Goal: Task Accomplishment & Management: Manage account settings

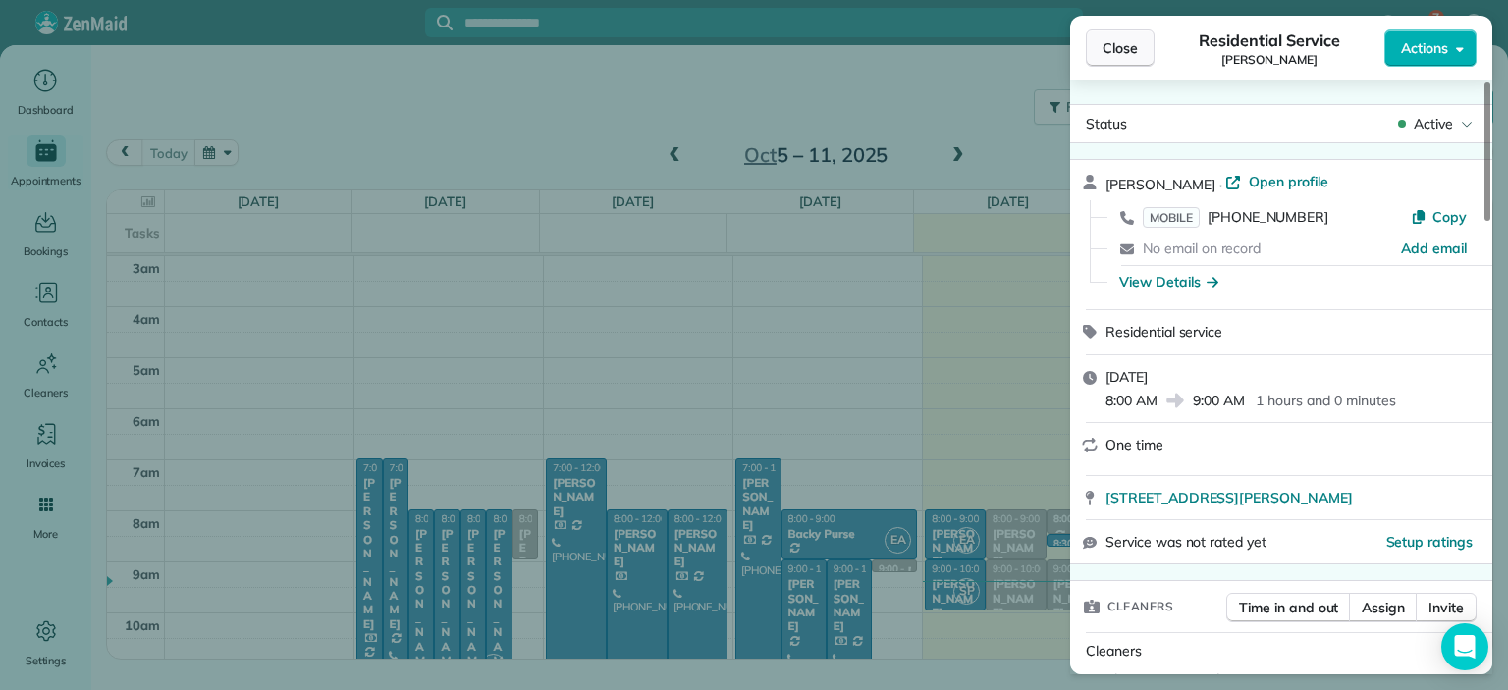
scroll to position [203, 0]
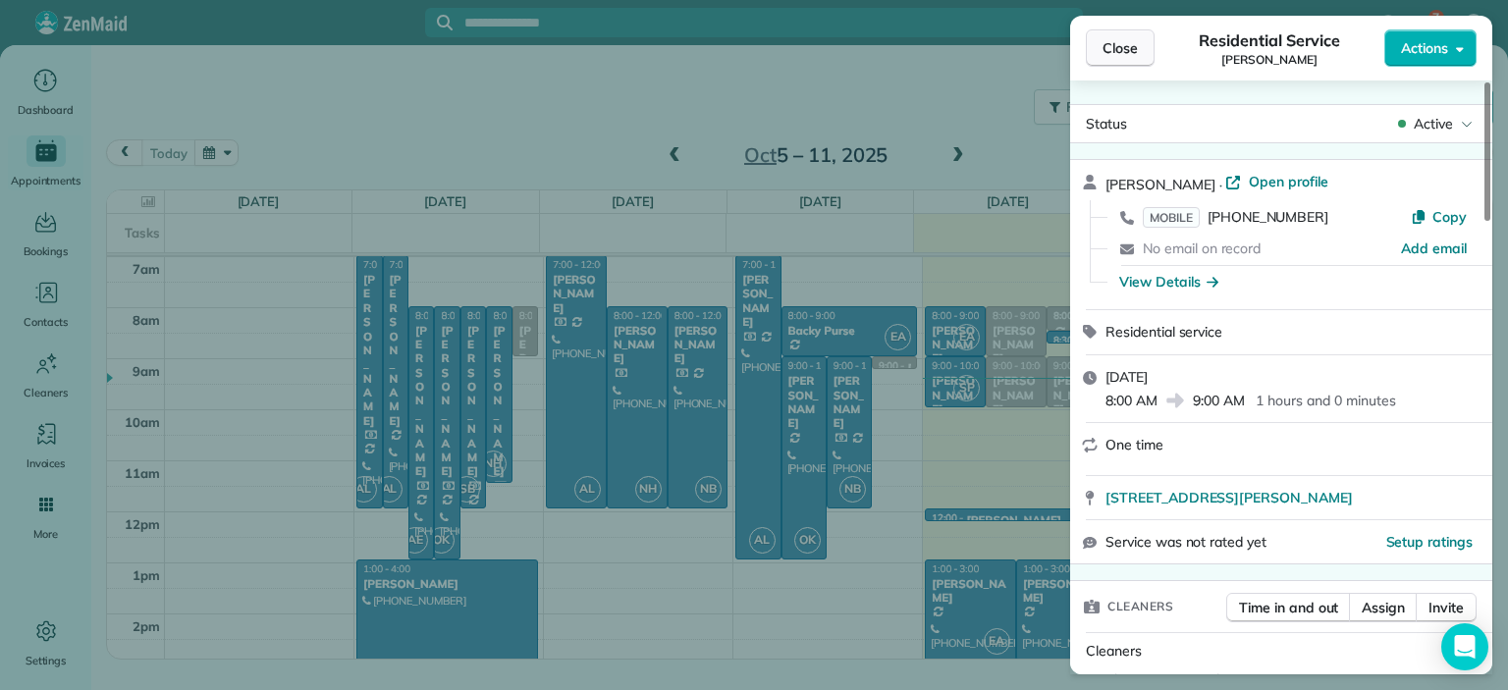
click at [1131, 47] on span "Close" at bounding box center [1120, 48] width 35 height 20
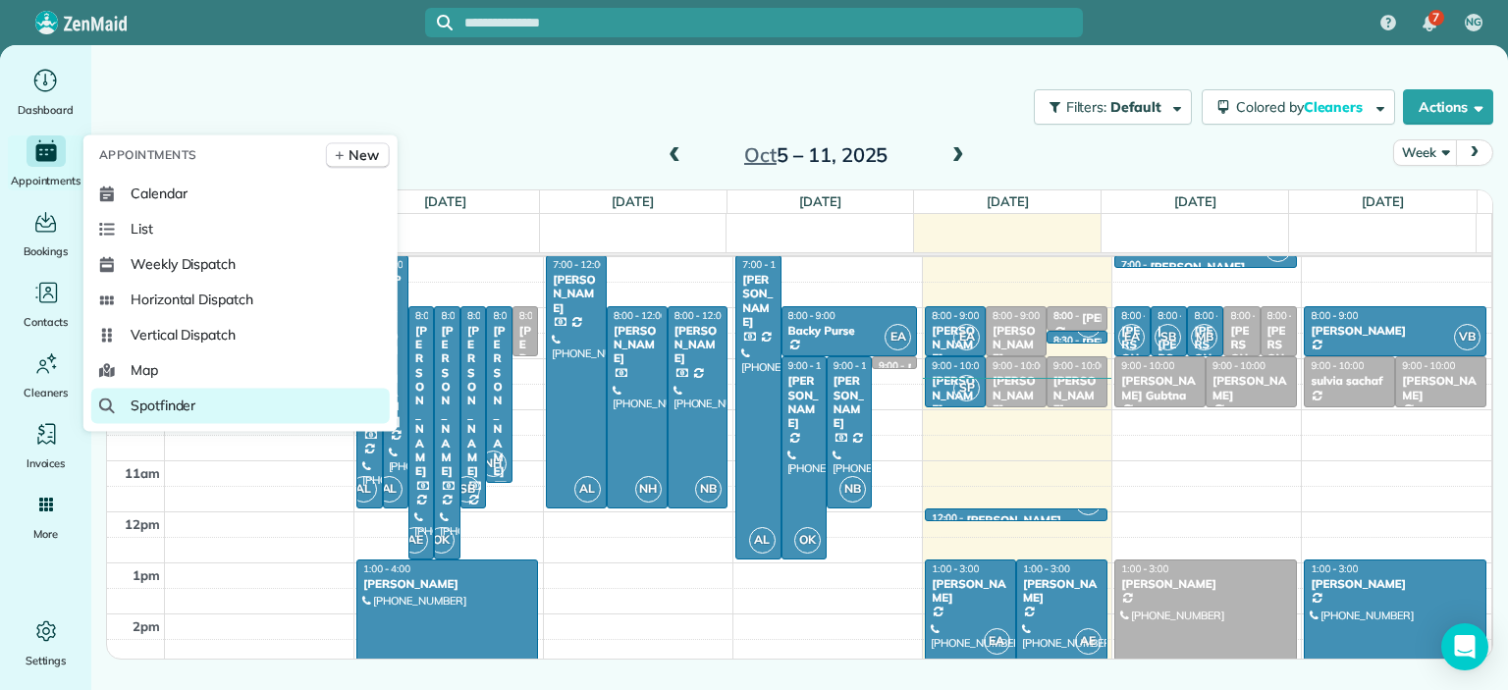
click at [166, 407] on span "Spotfinder" at bounding box center [164, 406] width 66 height 20
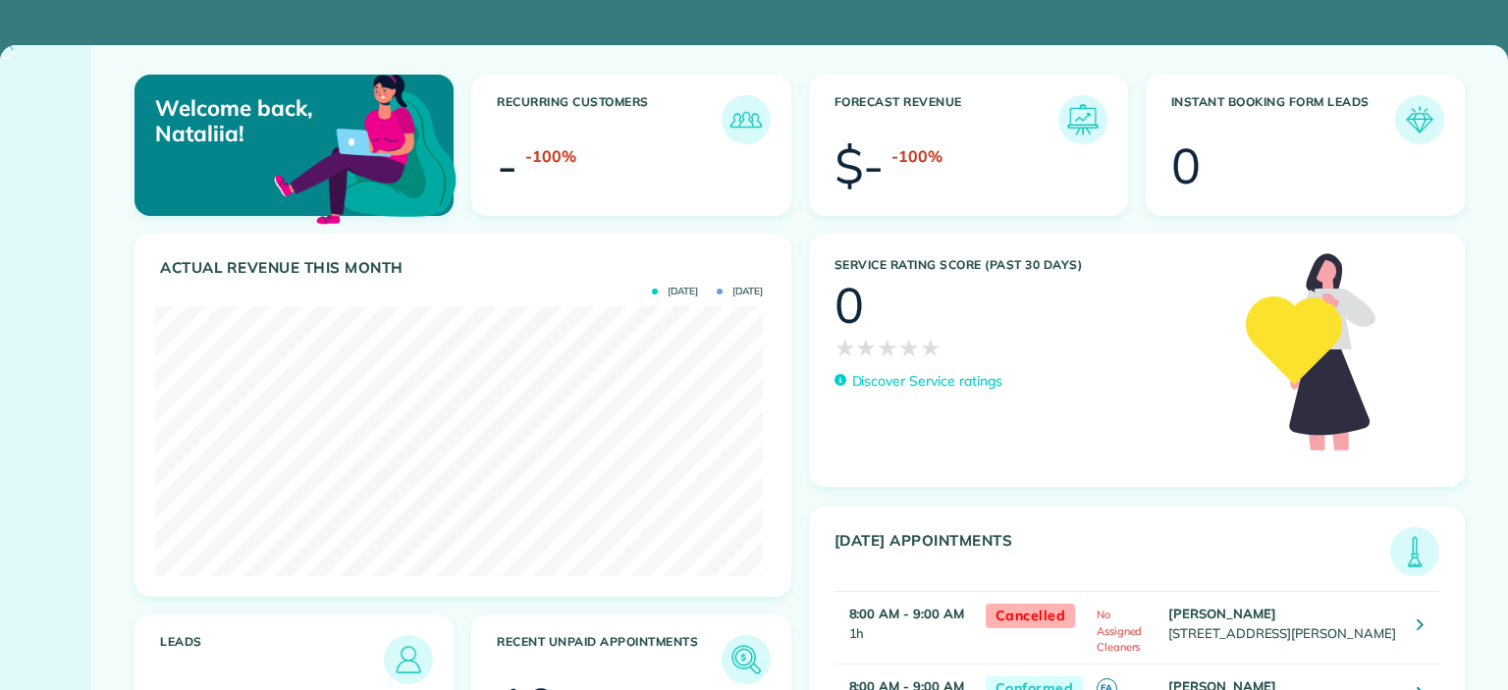
scroll to position [270, 608]
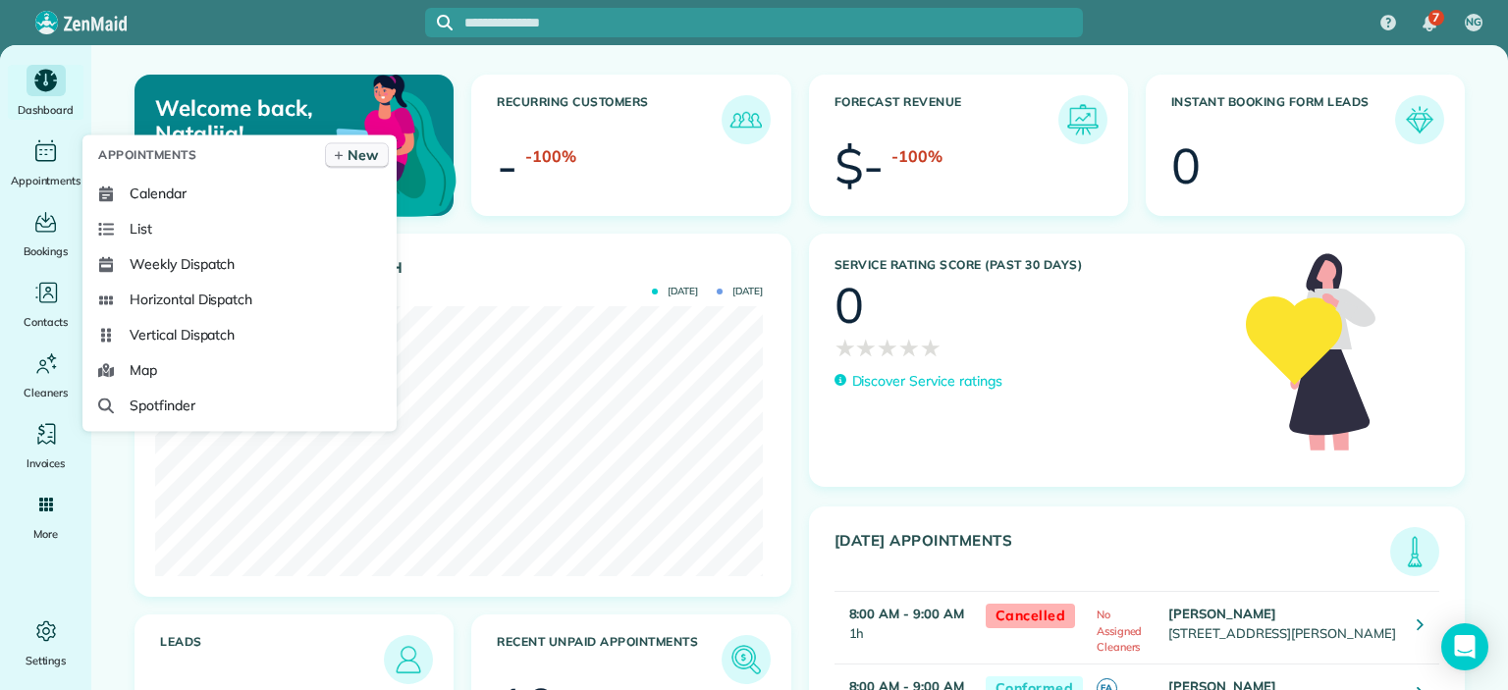
click at [354, 156] on span "New" at bounding box center [363, 155] width 30 height 20
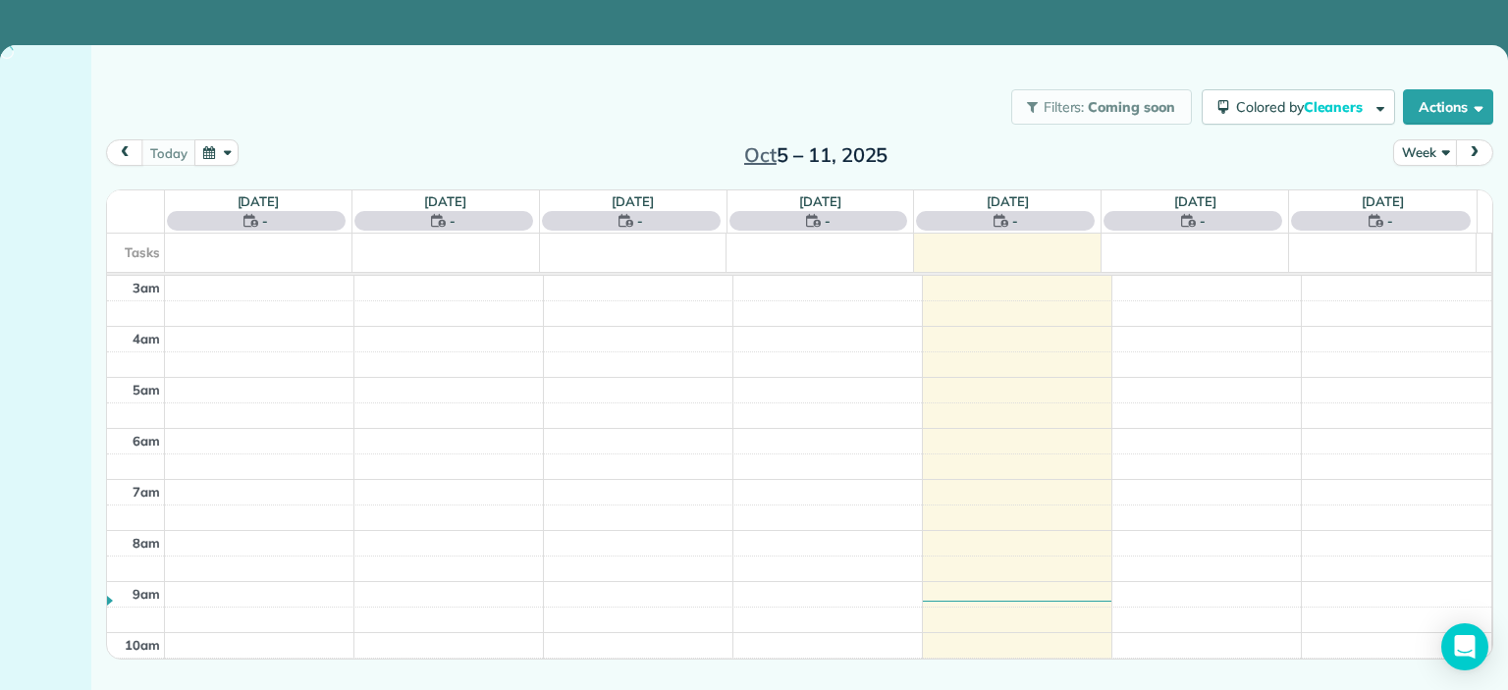
scroll to position [203, 0]
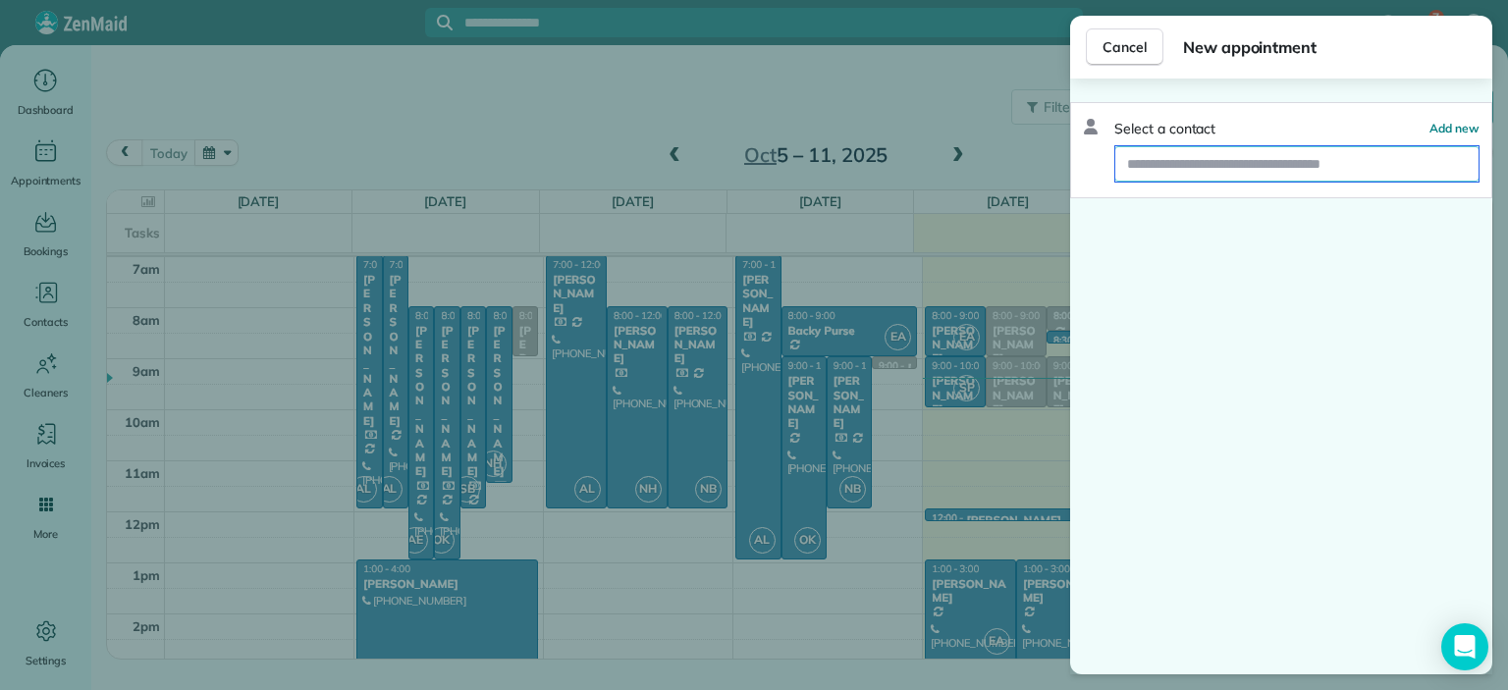
click at [1167, 168] on input "text" at bounding box center [1297, 163] width 363 height 35
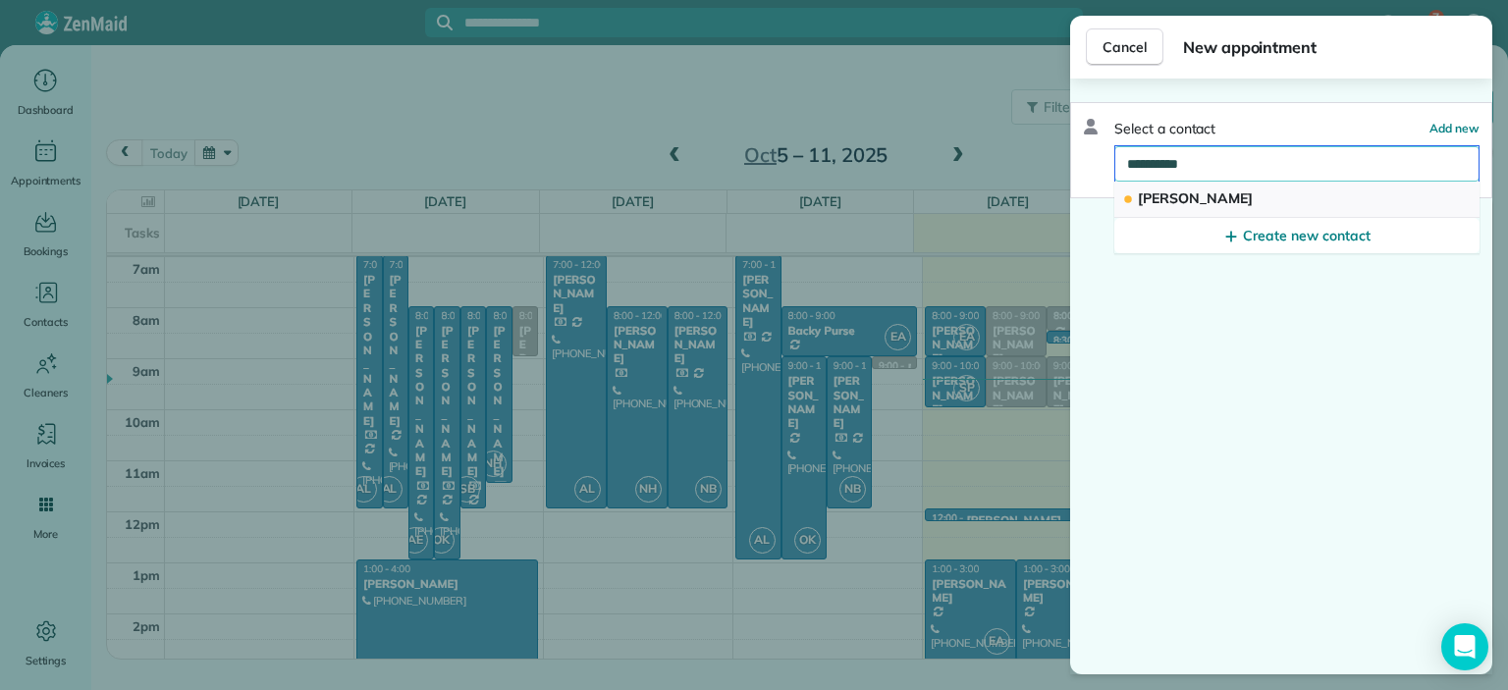
type input "**********"
click at [1226, 200] on span "[PERSON_NAME]" at bounding box center [1195, 199] width 115 height 18
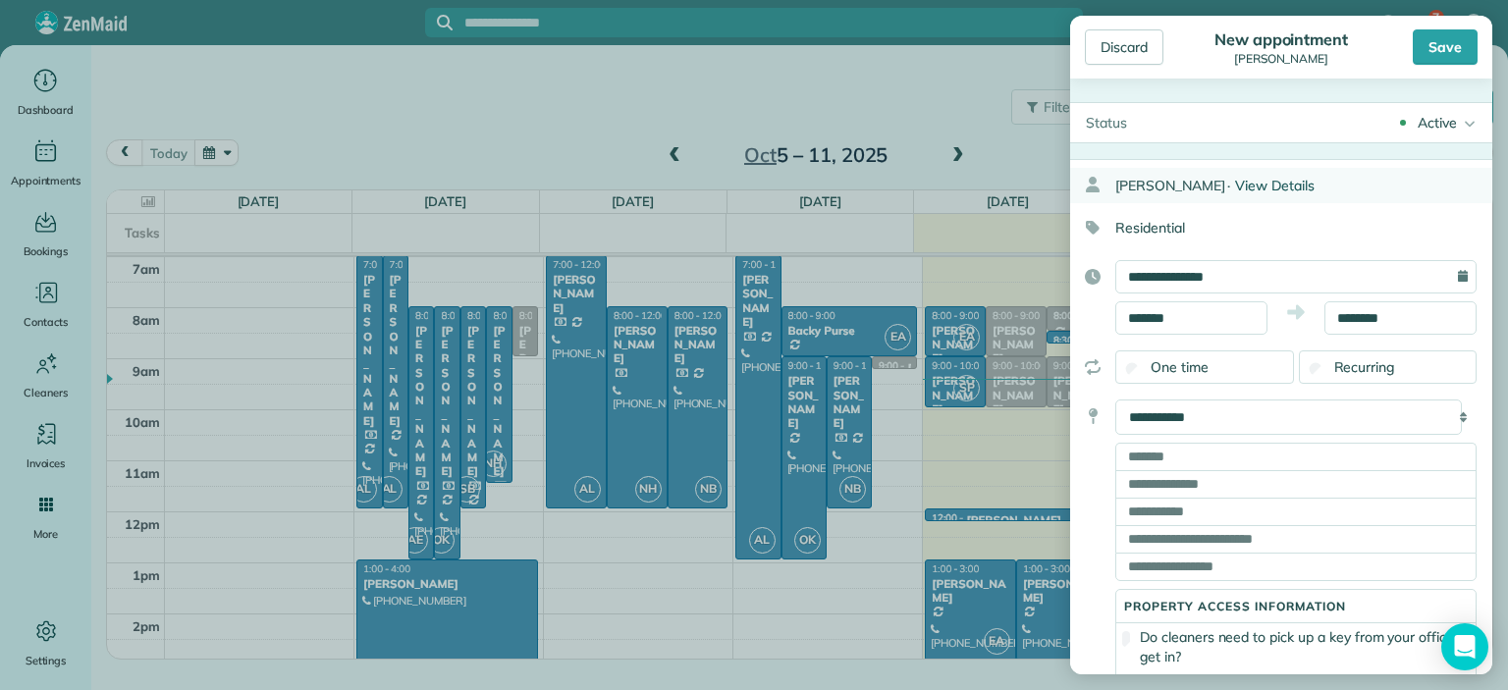
click at [1291, 185] on span "View Details" at bounding box center [1275, 186] width 80 height 18
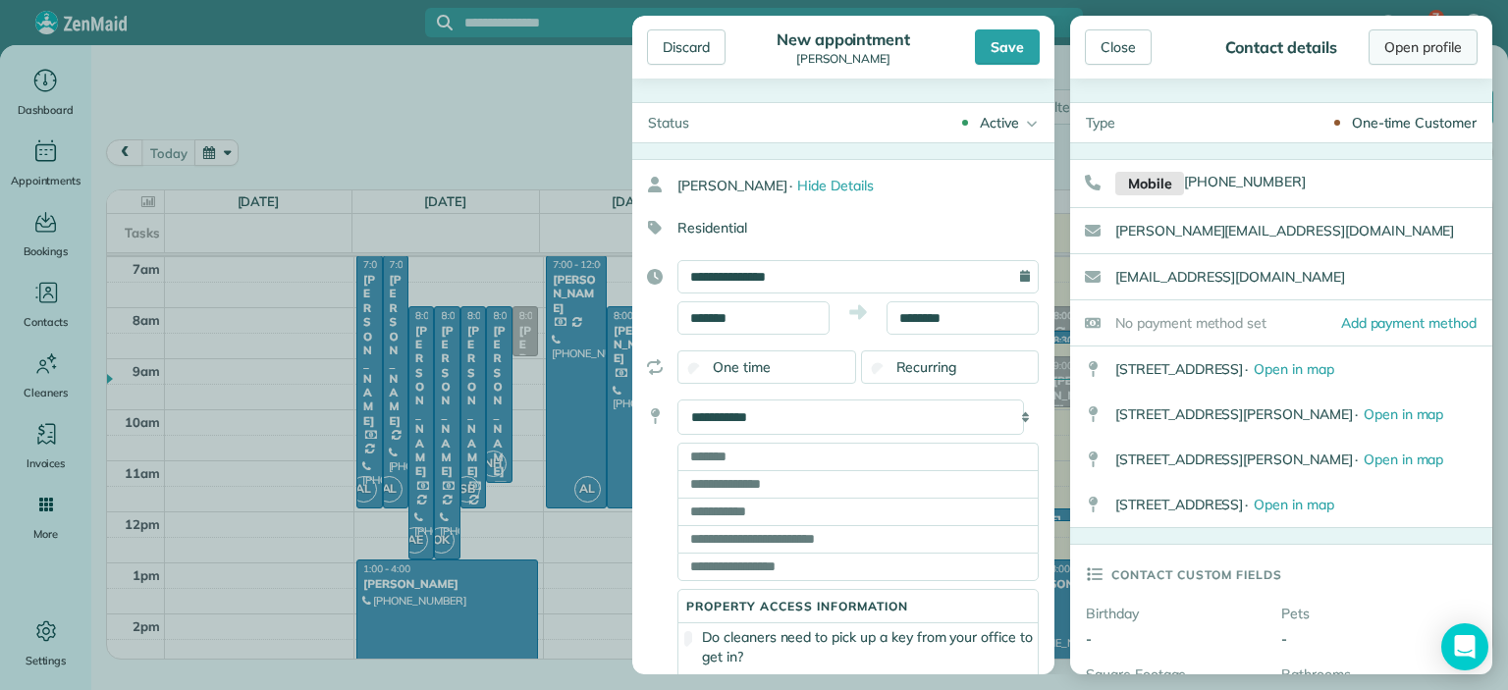
click at [1421, 50] on link "Open profile" at bounding box center [1423, 46] width 109 height 35
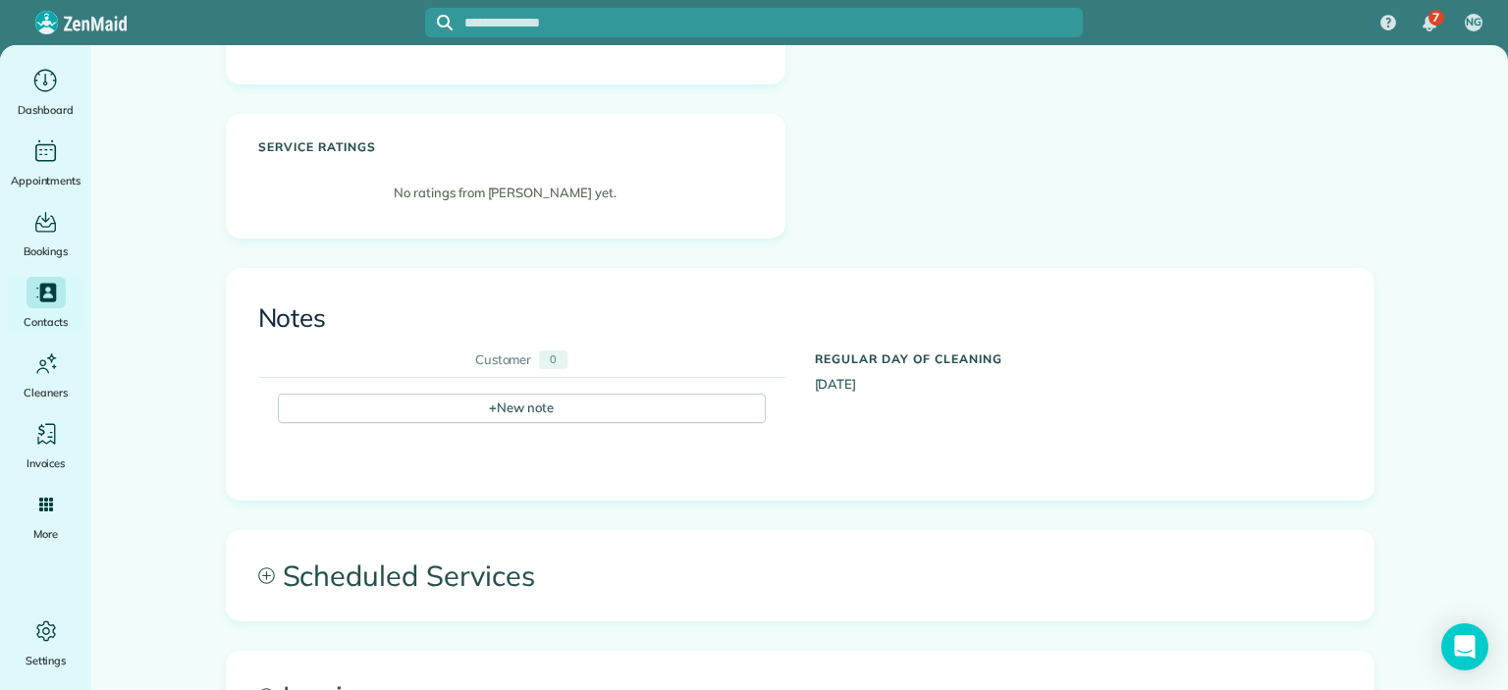
scroll to position [884, 0]
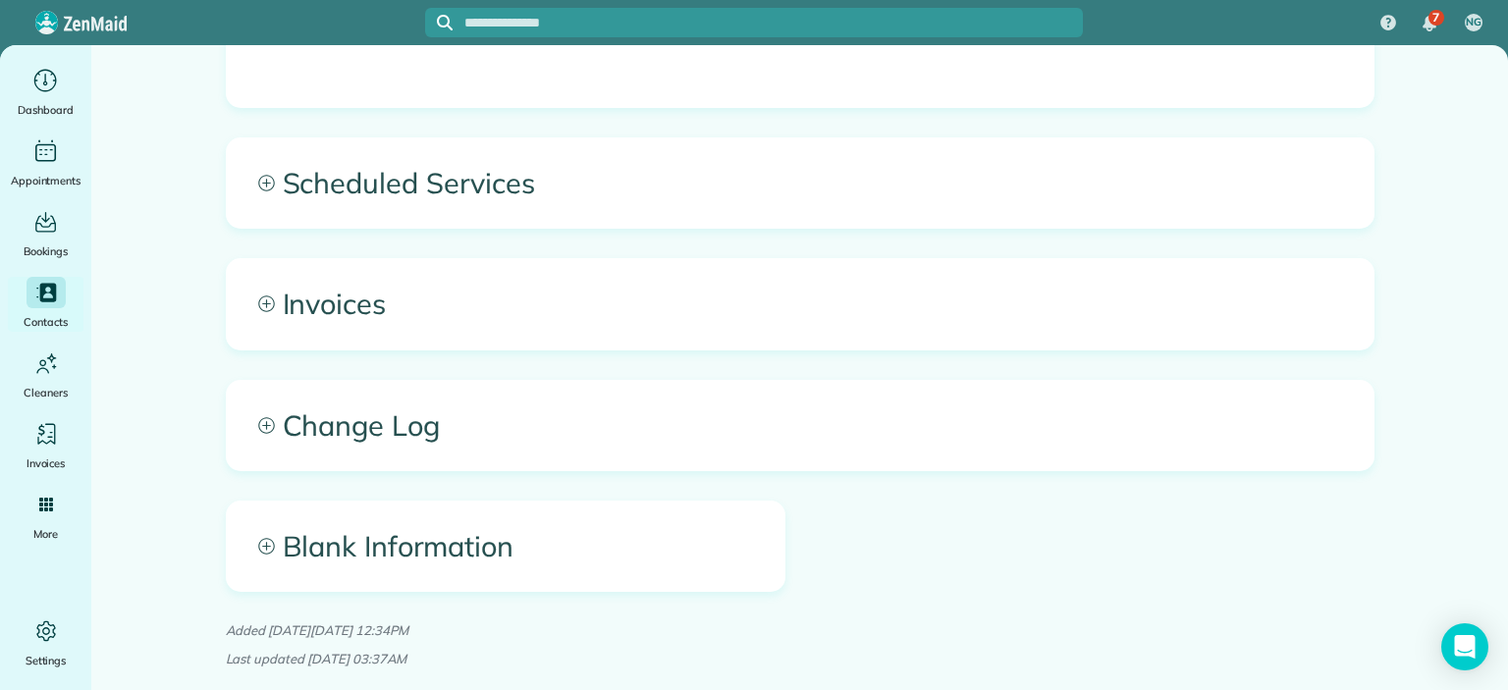
click at [342, 180] on span "Scheduled Services" at bounding box center [800, 182] width 1147 height 89
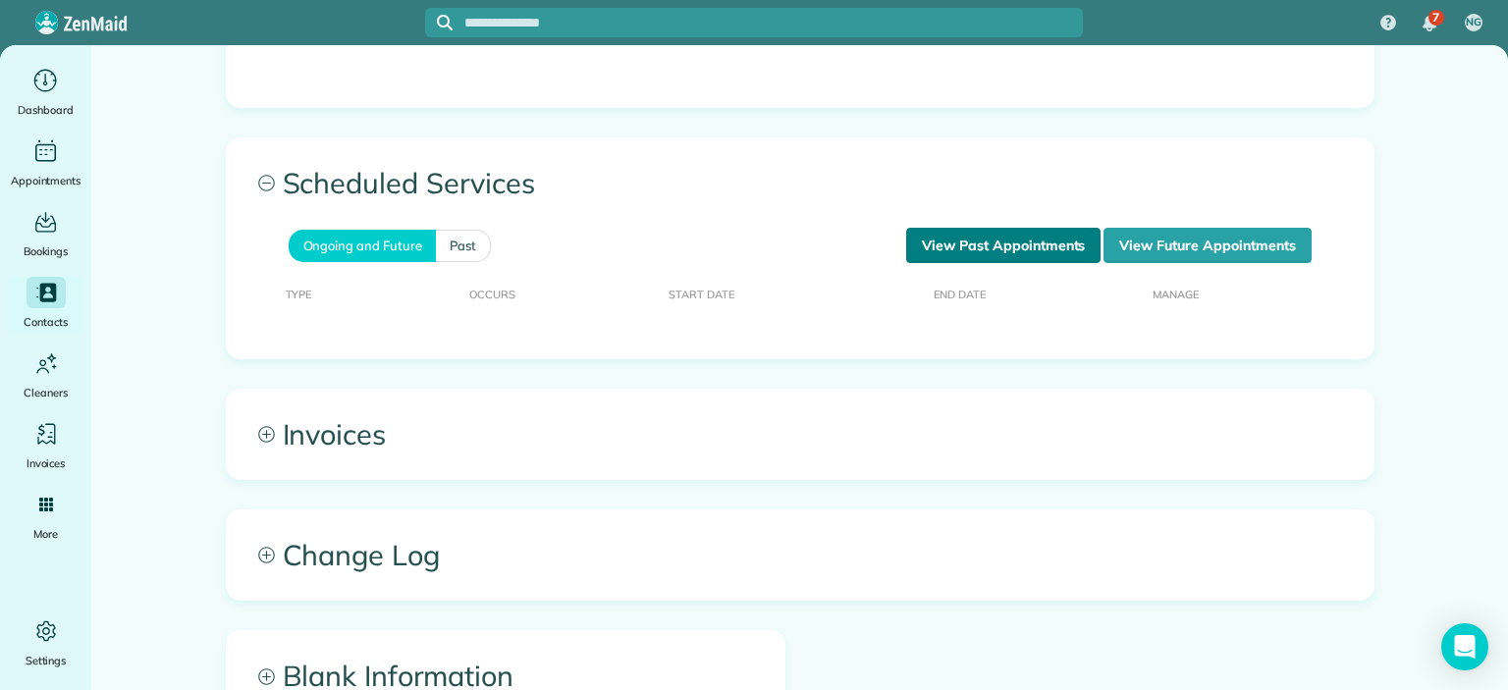
click at [970, 245] on link "View Past Appointments" at bounding box center [1003, 245] width 194 height 35
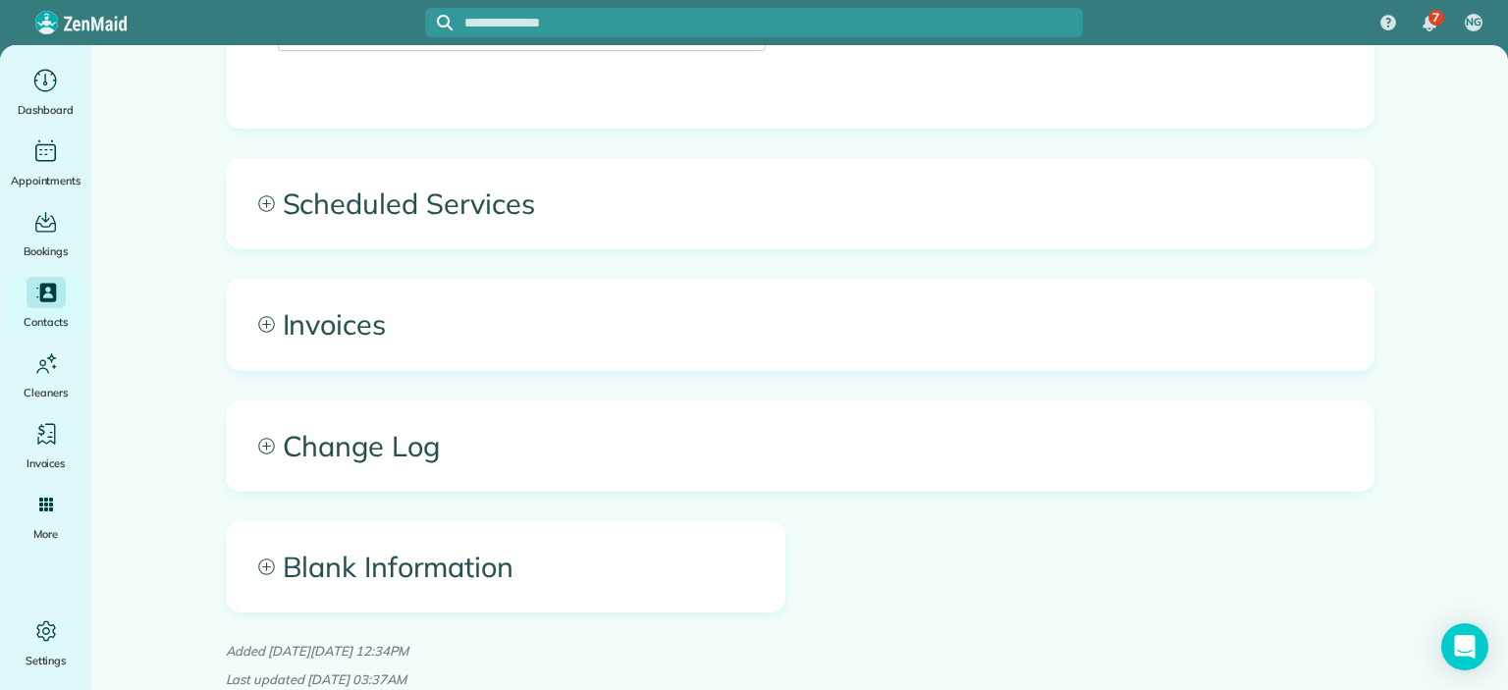
scroll to position [943, 0]
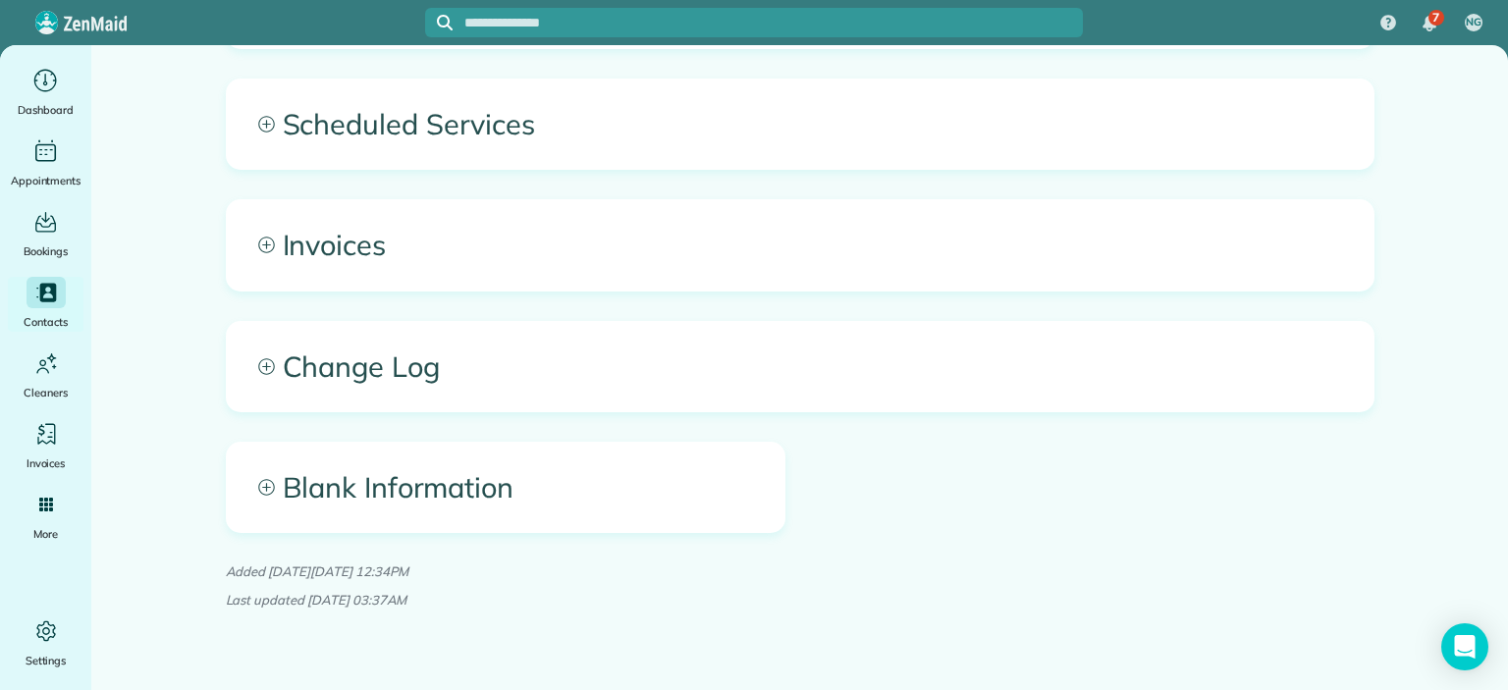
click at [300, 241] on span "Invoices" at bounding box center [800, 244] width 1147 height 89
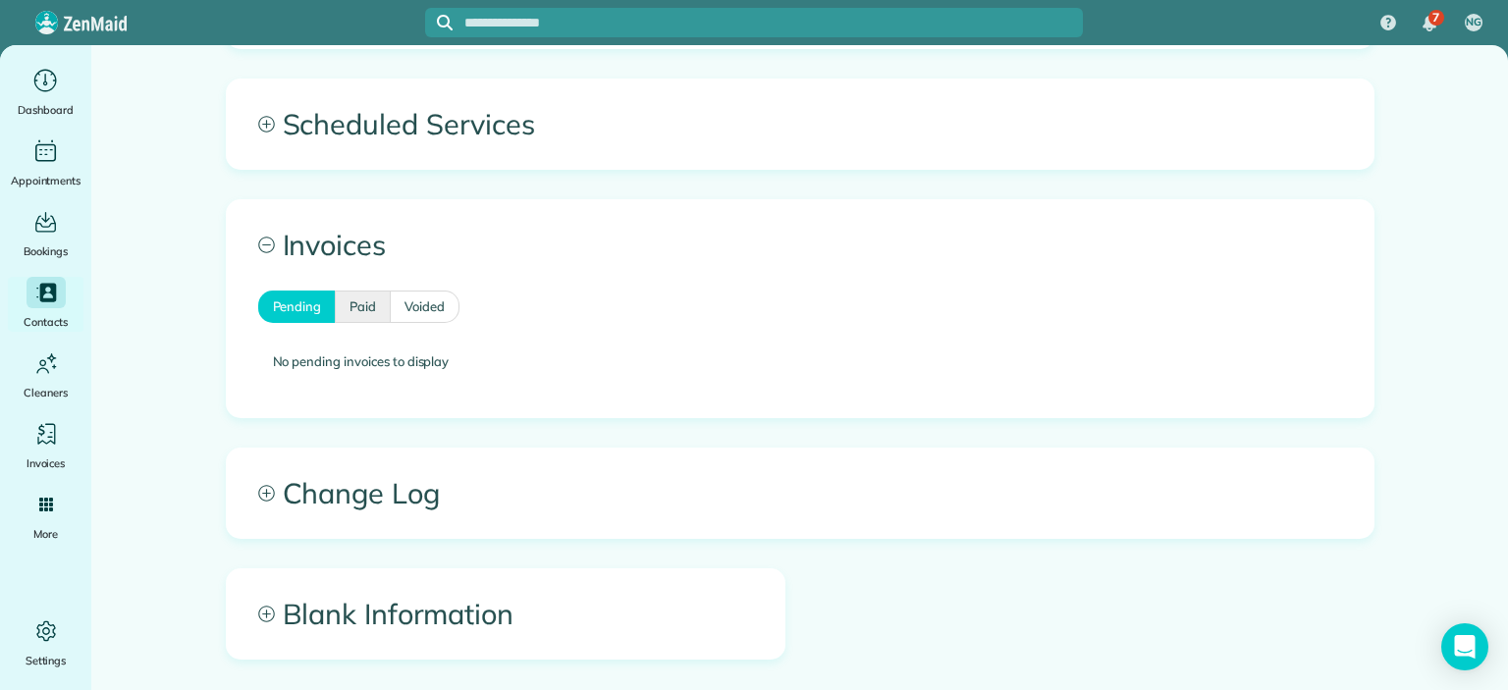
click at [356, 300] on link "Paid" at bounding box center [363, 307] width 56 height 33
click at [415, 307] on link "Voided" at bounding box center [425, 307] width 69 height 33
click at [274, 294] on link "Pending" at bounding box center [297, 307] width 78 height 33
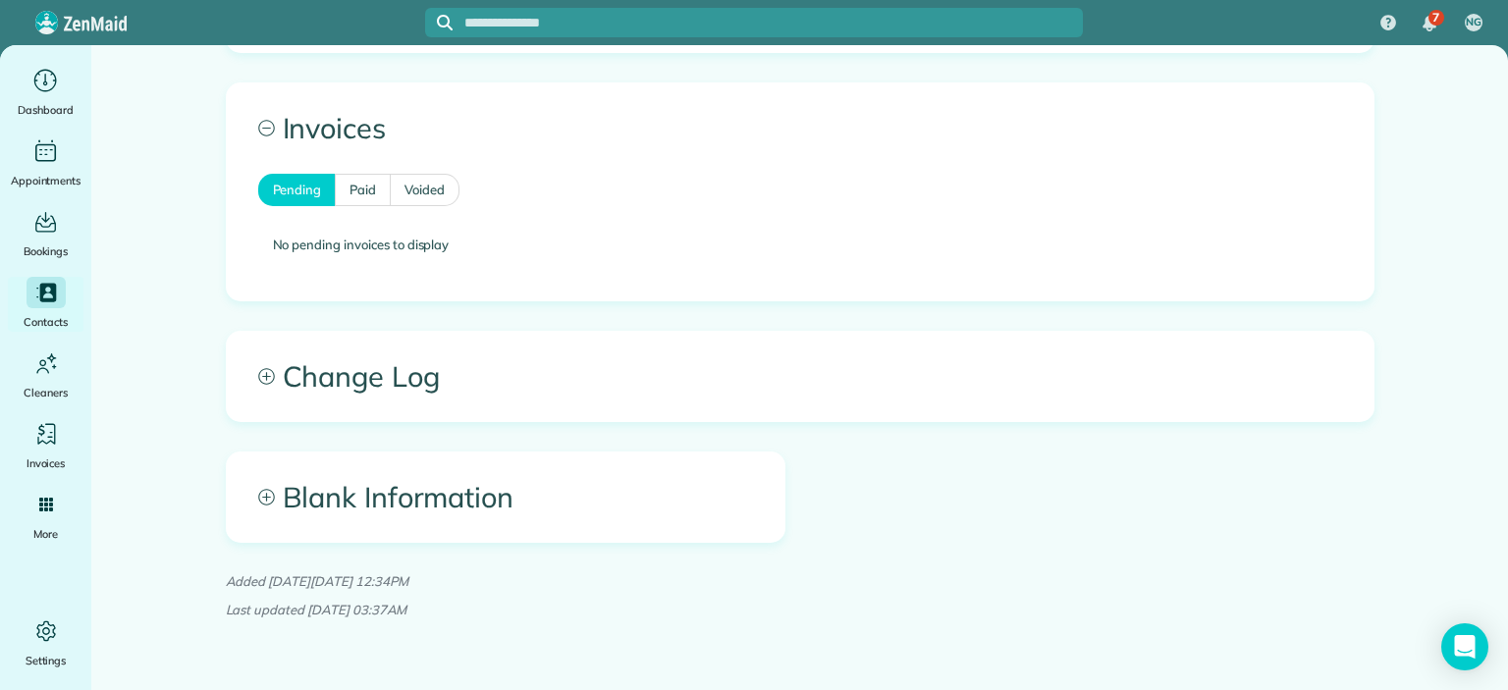
scroll to position [1069, 0]
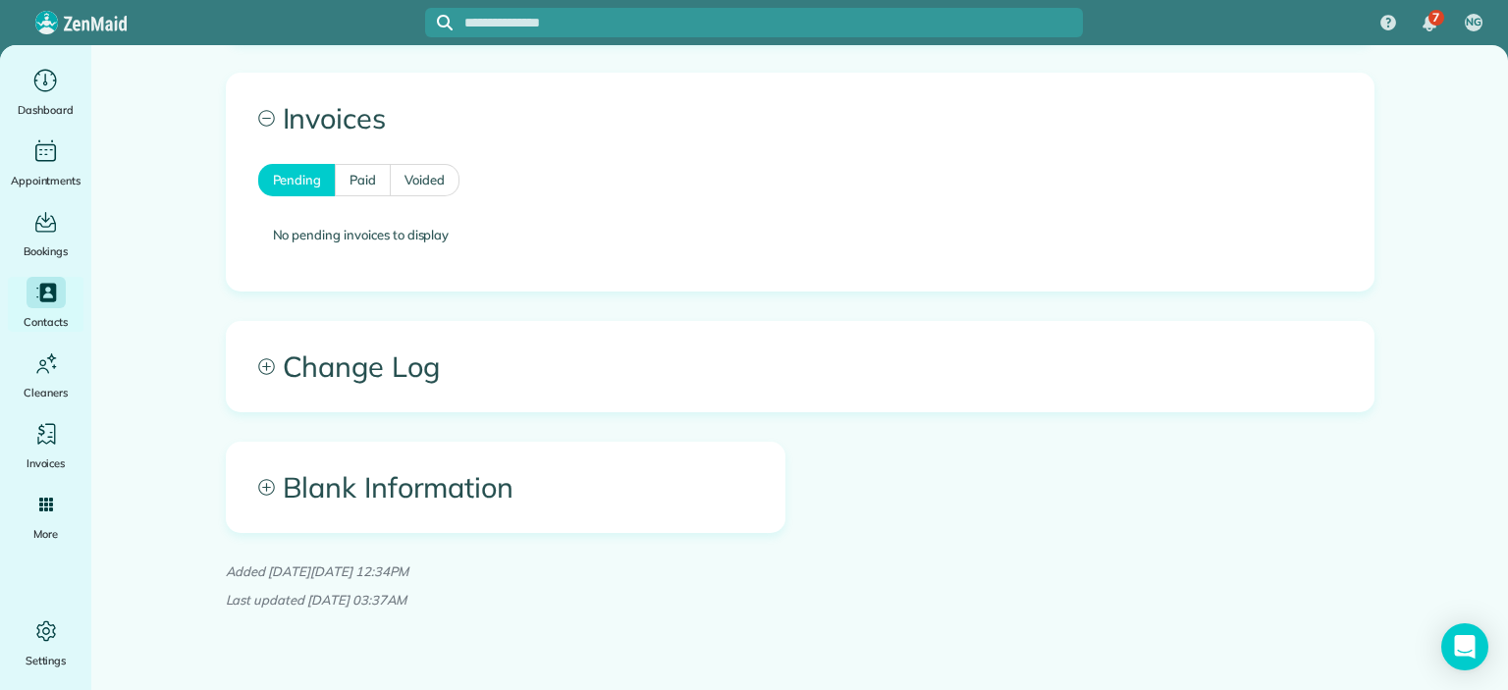
click at [324, 362] on span "Change Log" at bounding box center [800, 366] width 1147 height 89
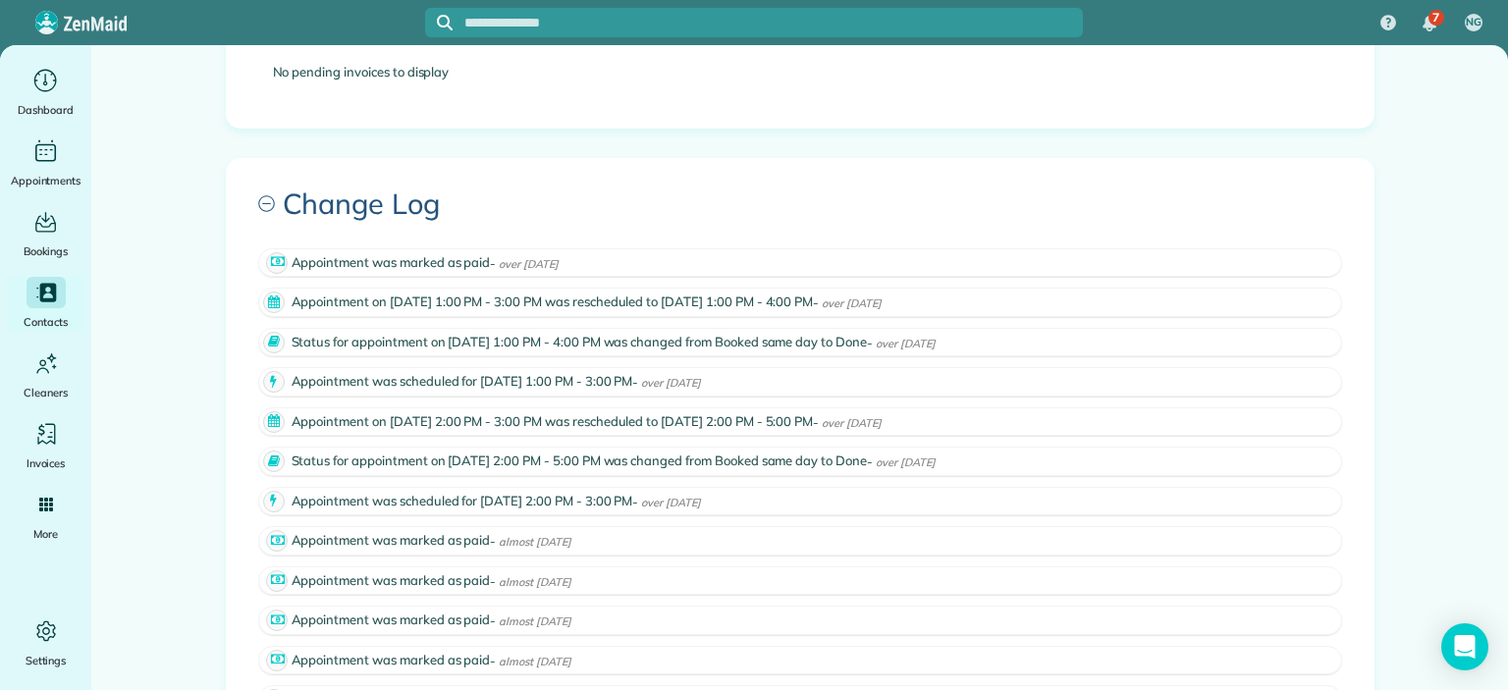
scroll to position [1266, 0]
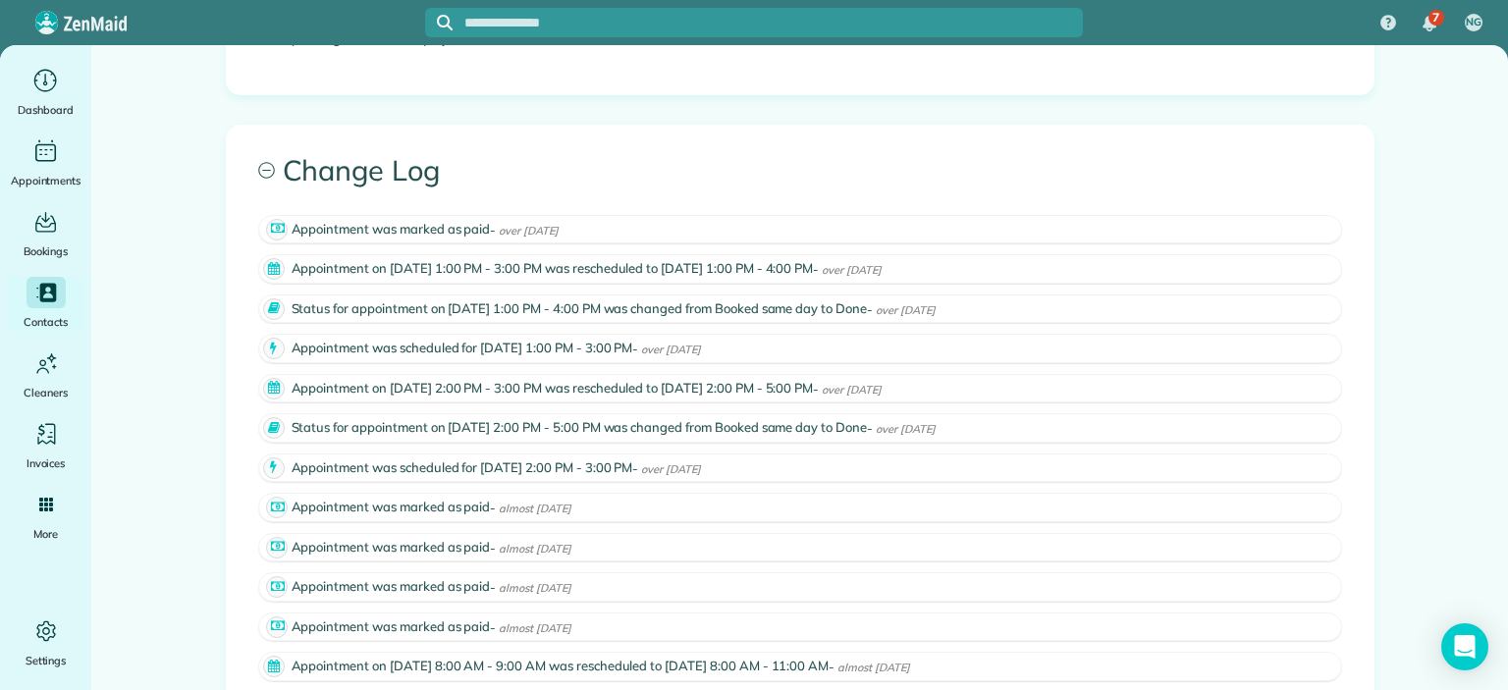
click at [263, 266] on icon at bounding box center [274, 269] width 22 height 22
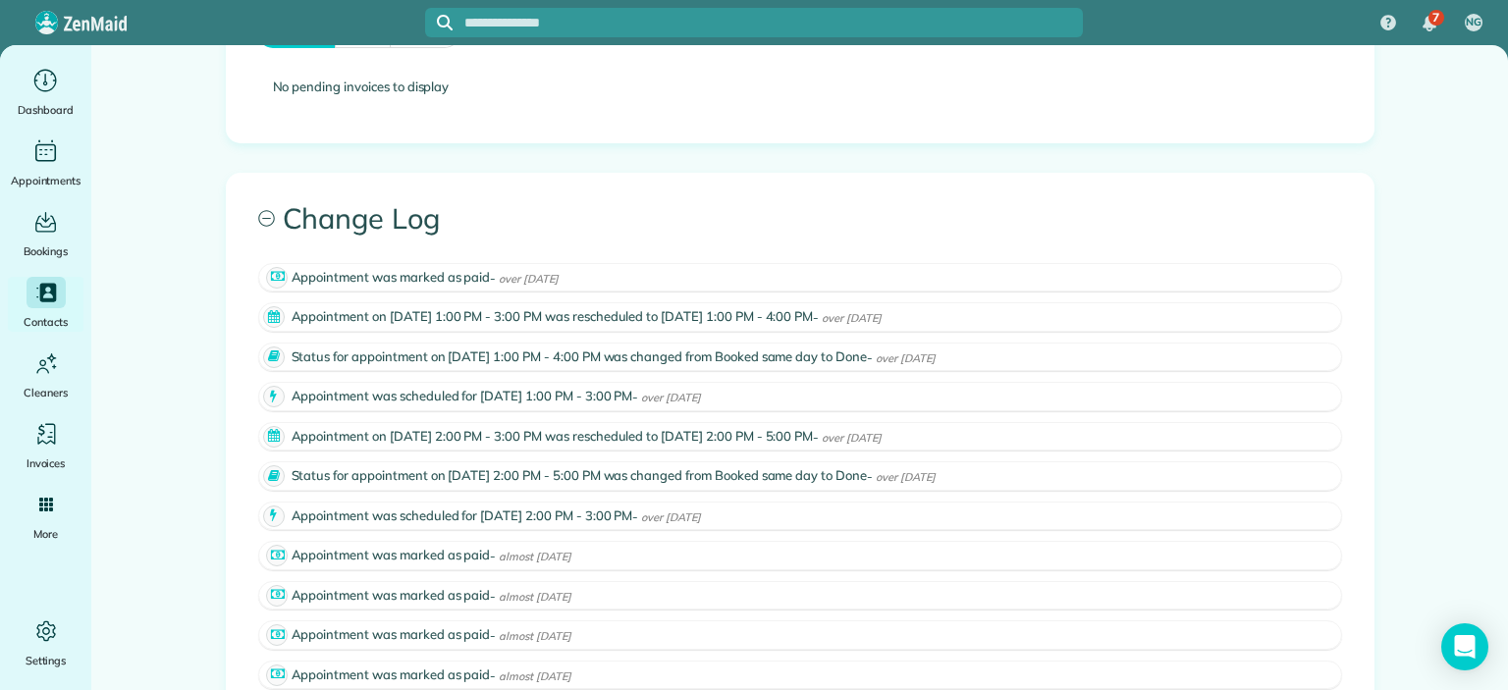
scroll to position [1185, 0]
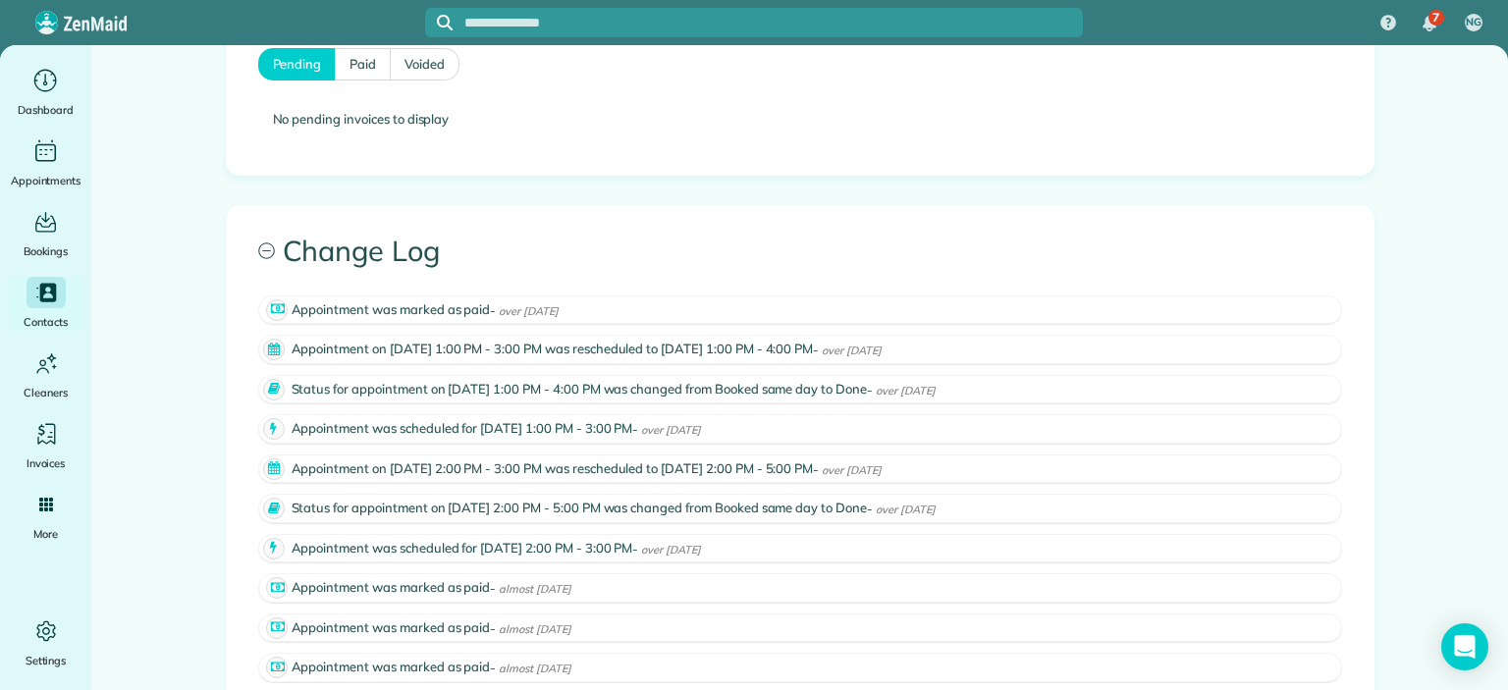
click at [266, 303] on icon at bounding box center [277, 311] width 22 height 22
click at [264, 341] on icon at bounding box center [274, 350] width 22 height 22
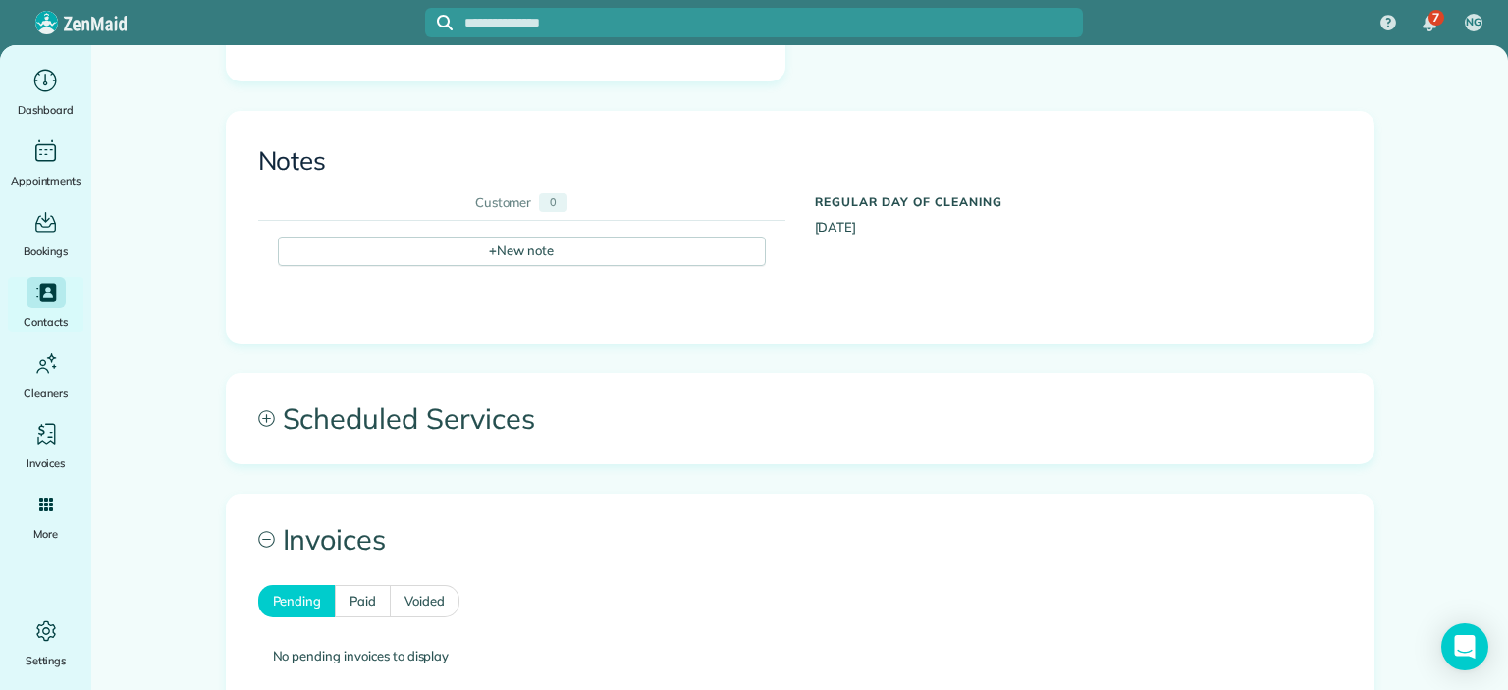
scroll to position [491, 0]
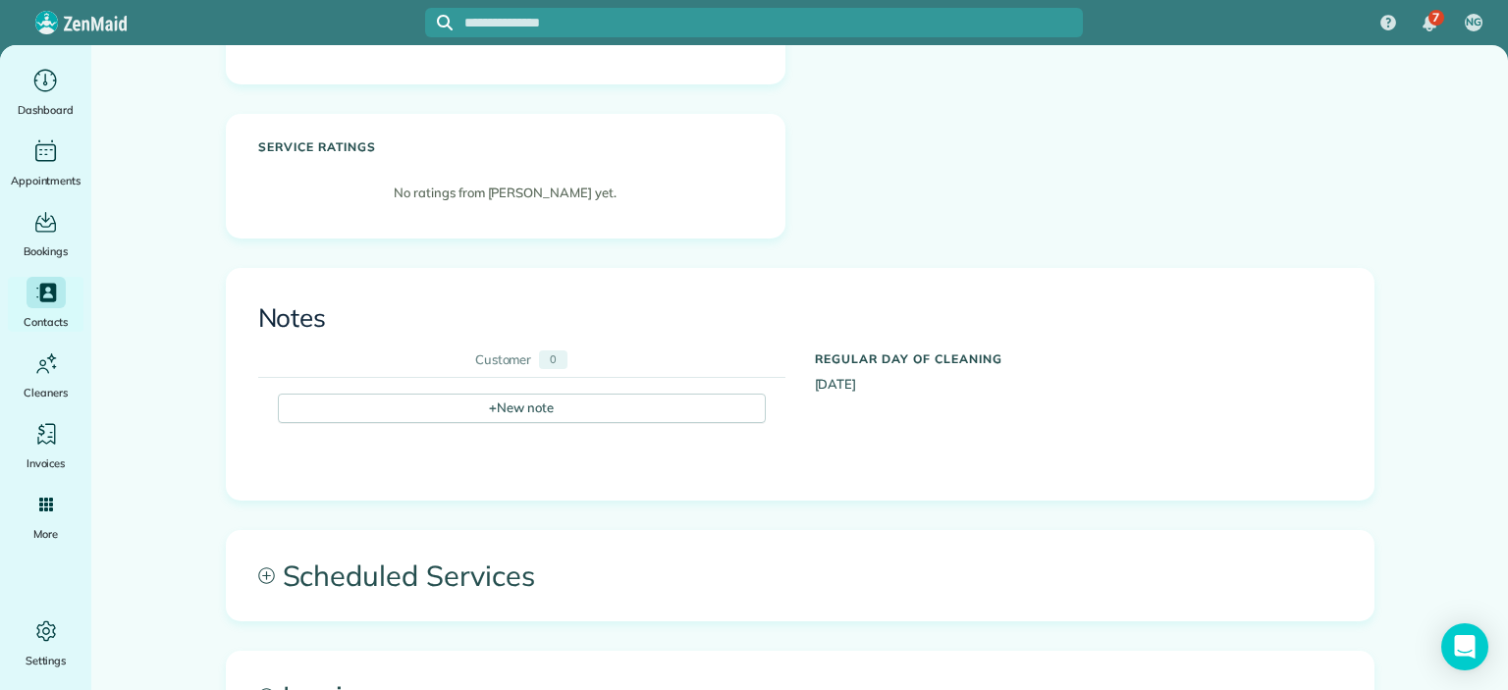
click at [407, 559] on span "Scheduled Services" at bounding box center [800, 575] width 1147 height 89
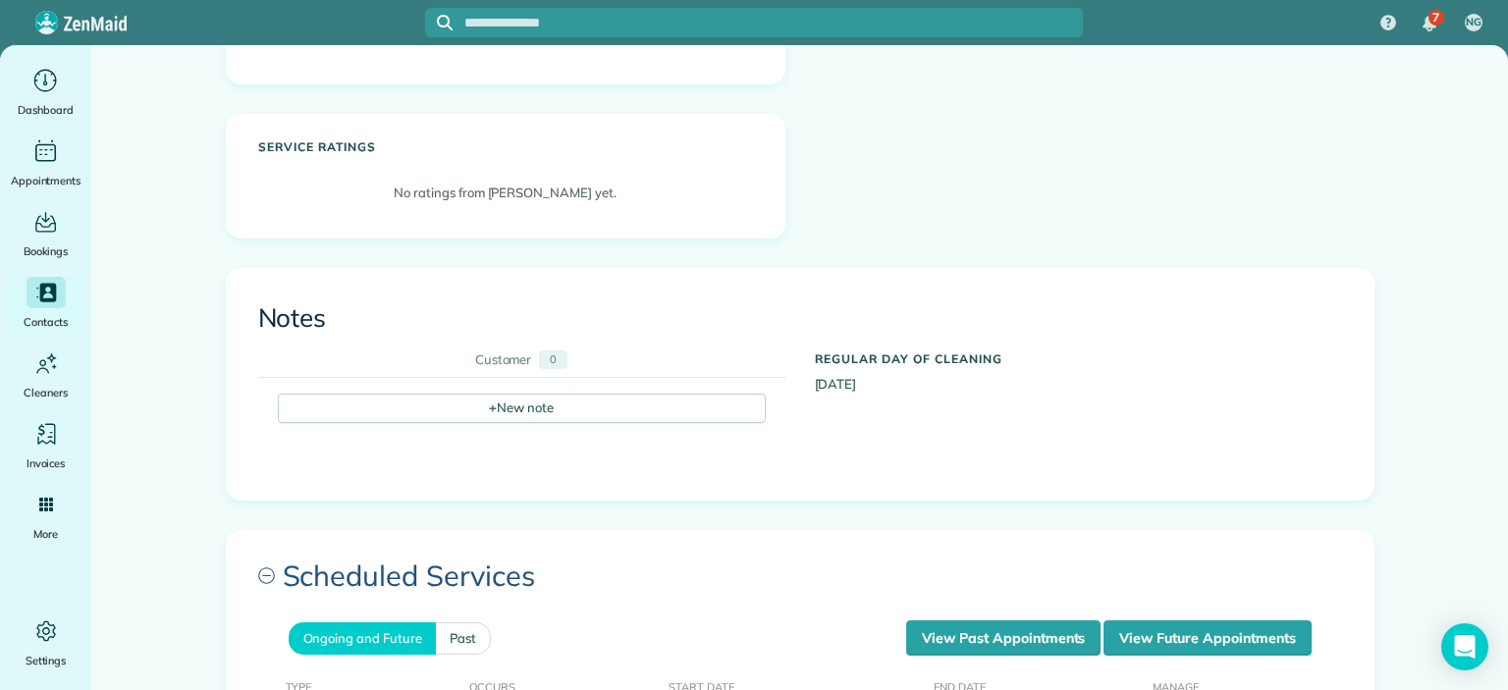
scroll to position [884, 0]
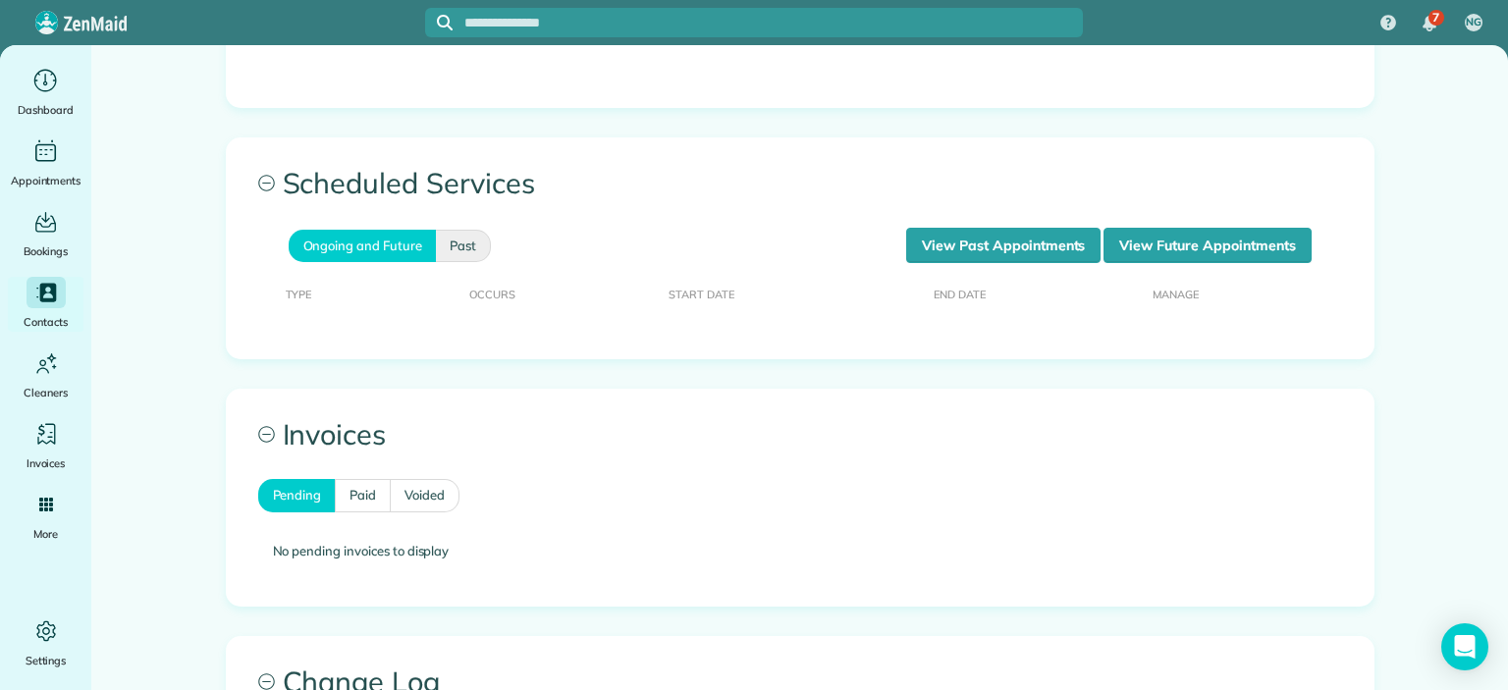
click at [451, 241] on link "Past" at bounding box center [463, 246] width 55 height 33
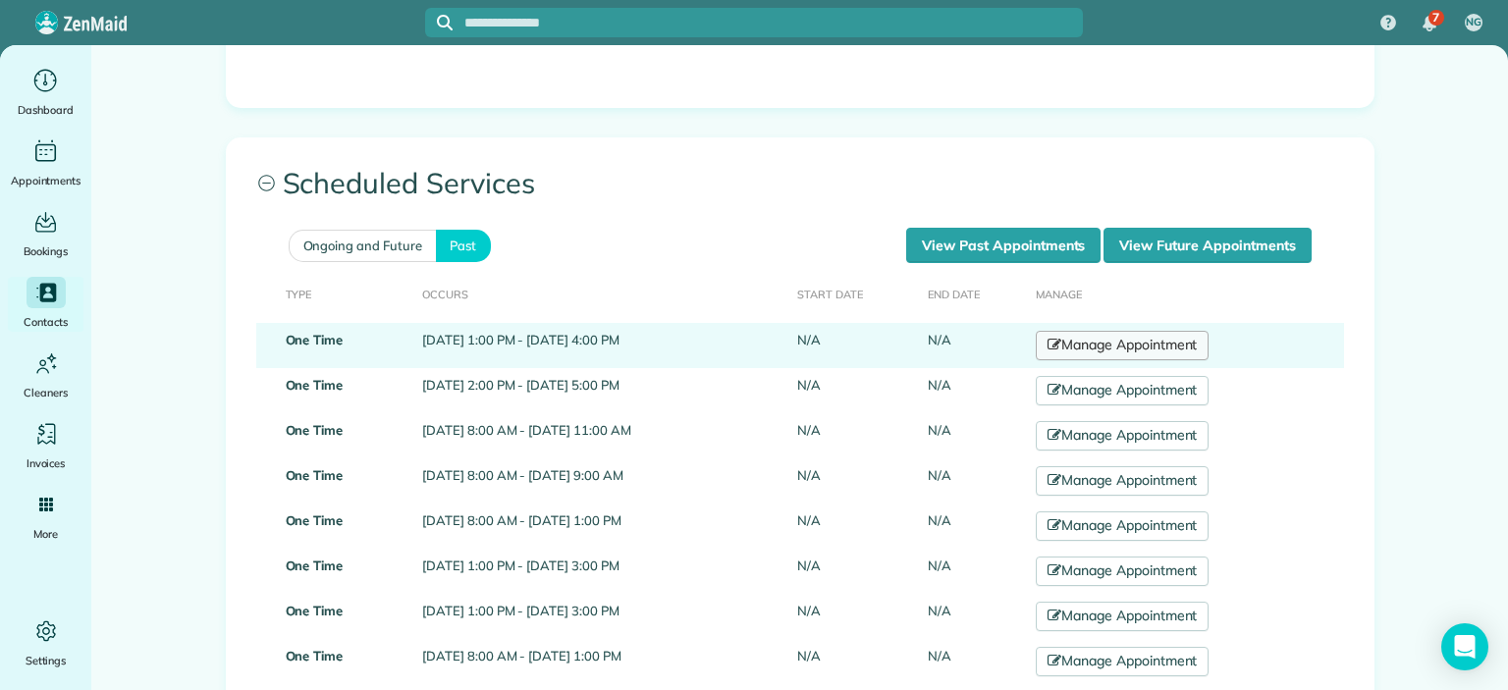
click at [1184, 344] on link "Manage Appointment" at bounding box center [1122, 345] width 173 height 29
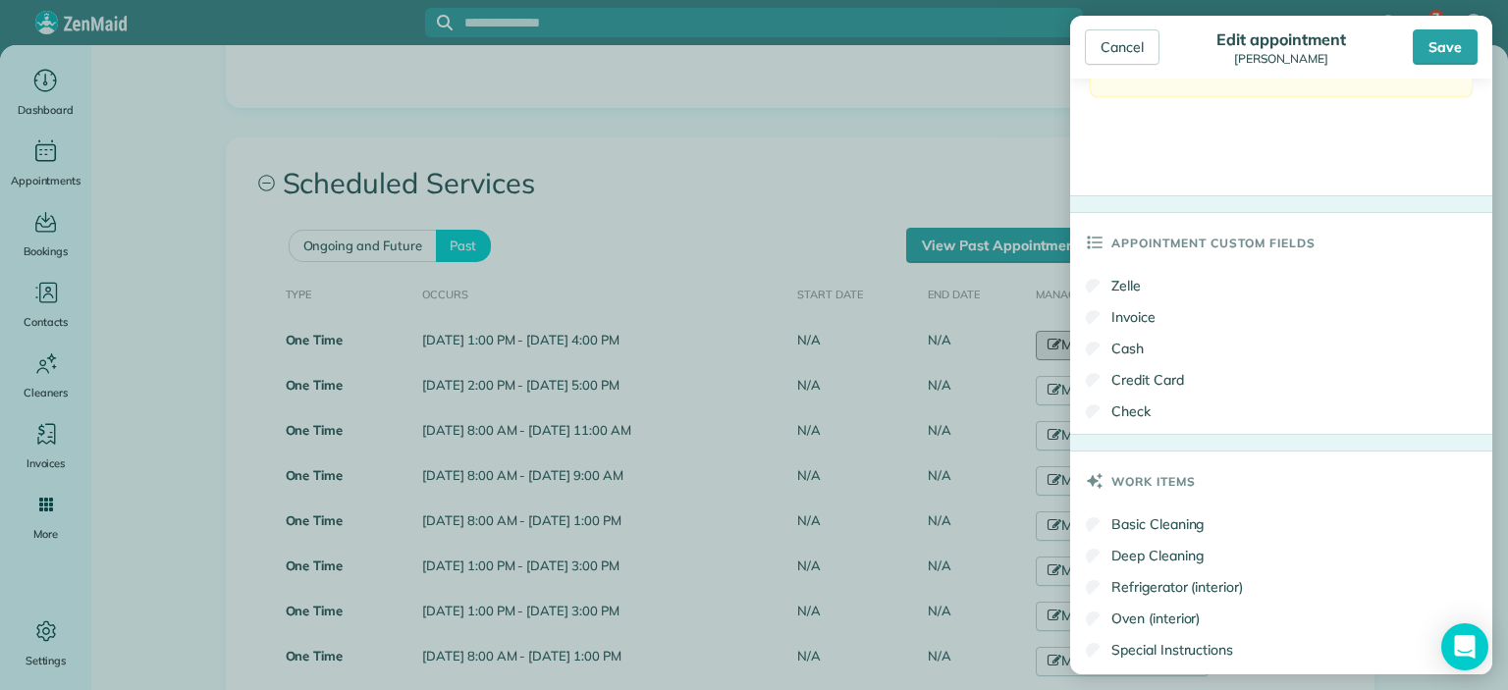
scroll to position [217, 0]
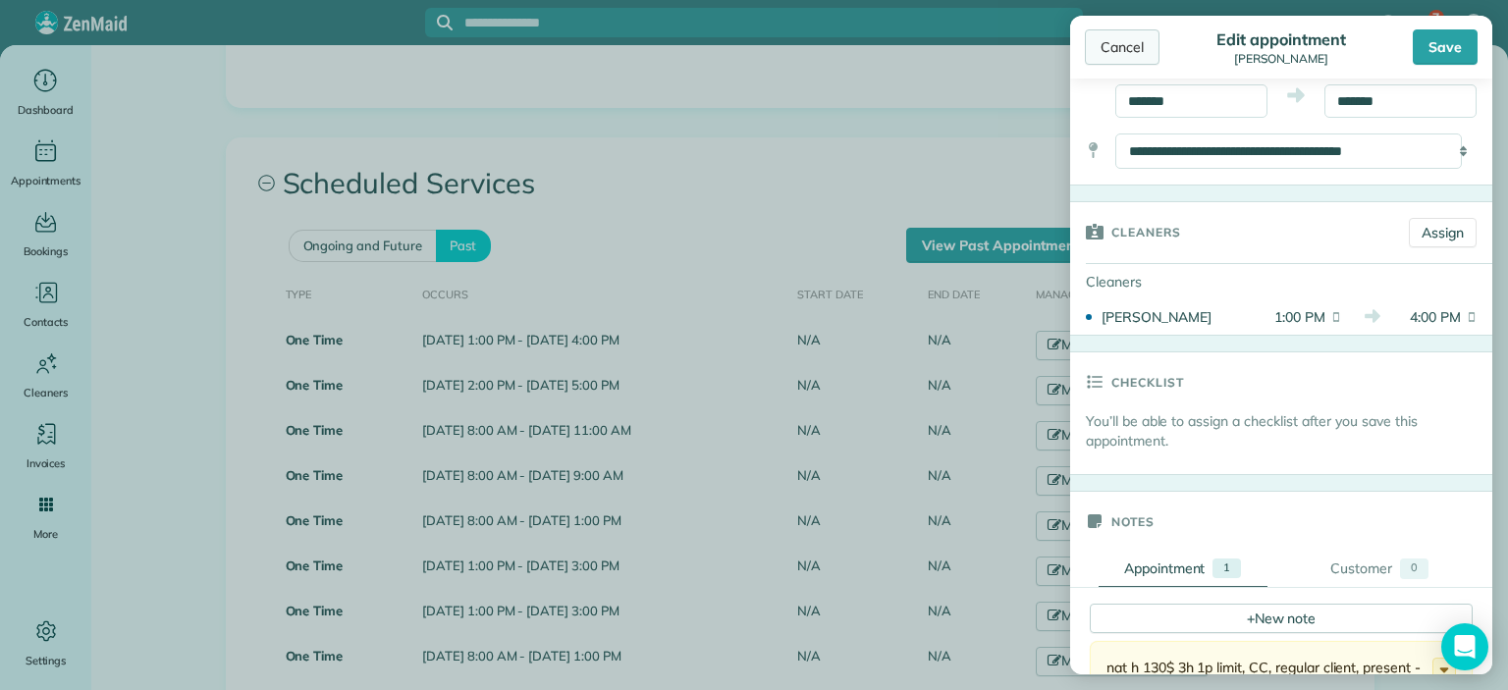
click at [1116, 38] on div "Cancel" at bounding box center [1122, 46] width 75 height 35
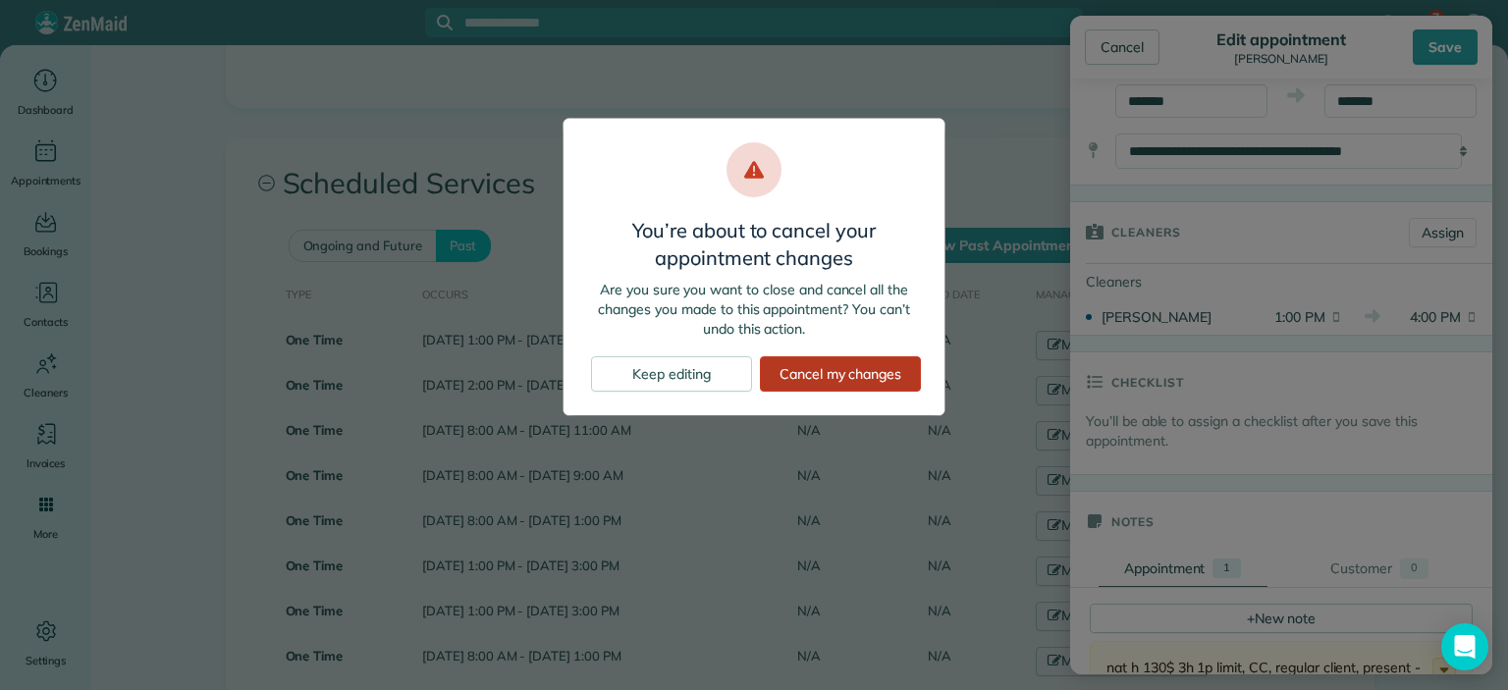
click at [850, 375] on div "Cancel my changes" at bounding box center [840, 373] width 161 height 35
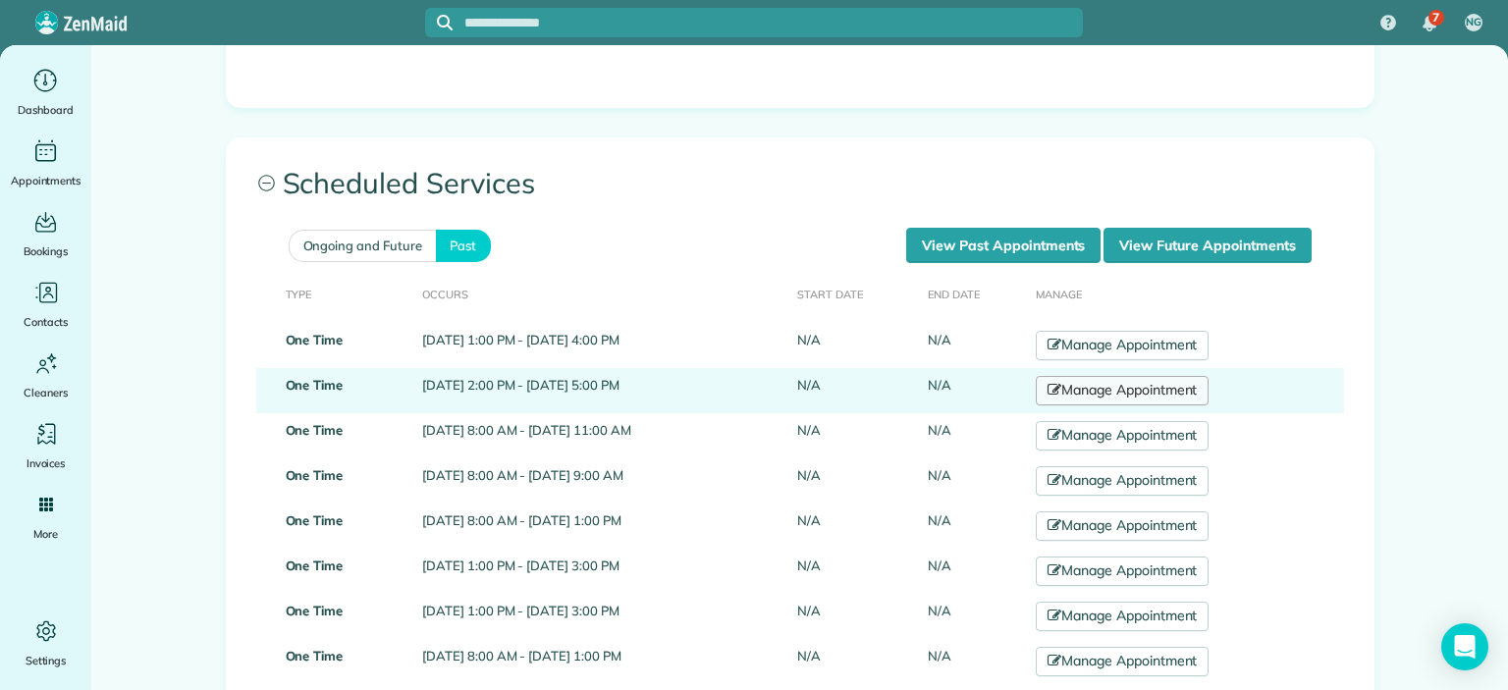
click at [1169, 396] on link "Manage Appointment" at bounding box center [1122, 390] width 173 height 29
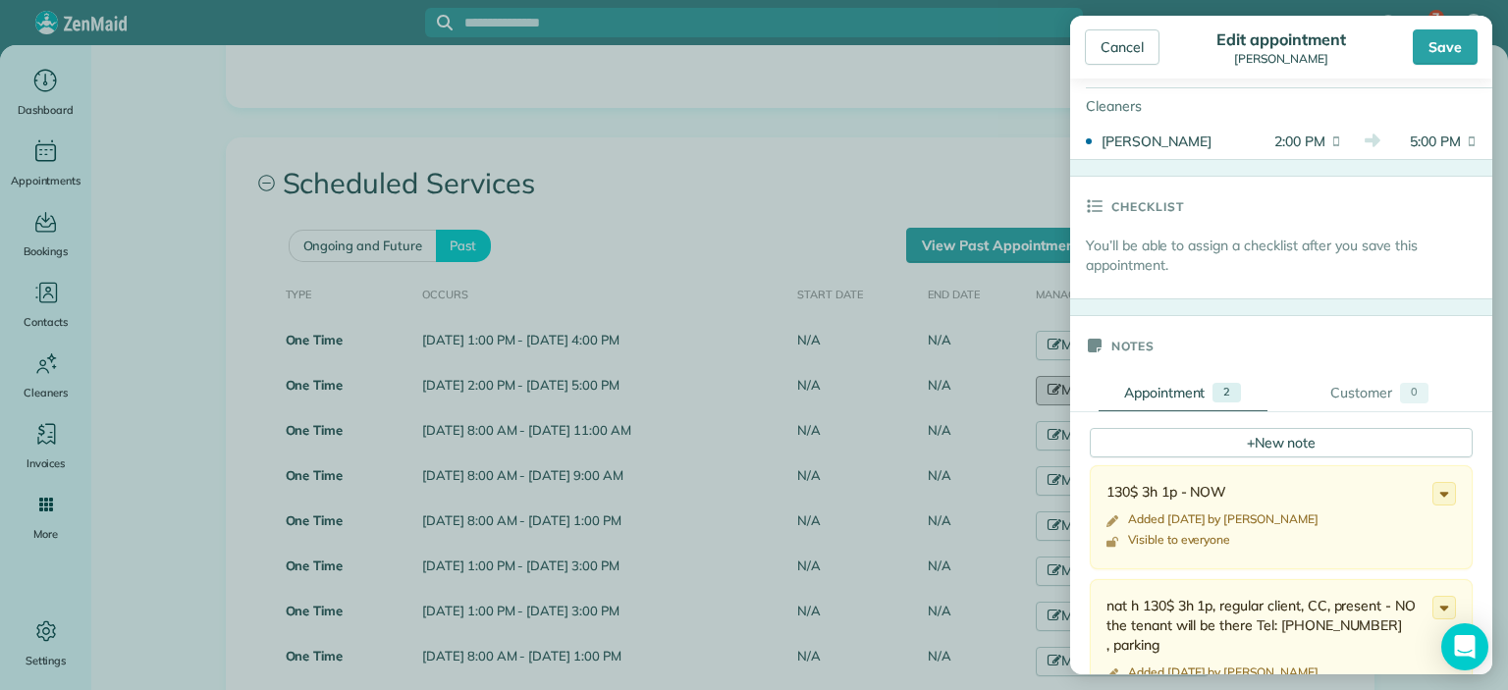
scroll to position [687, 0]
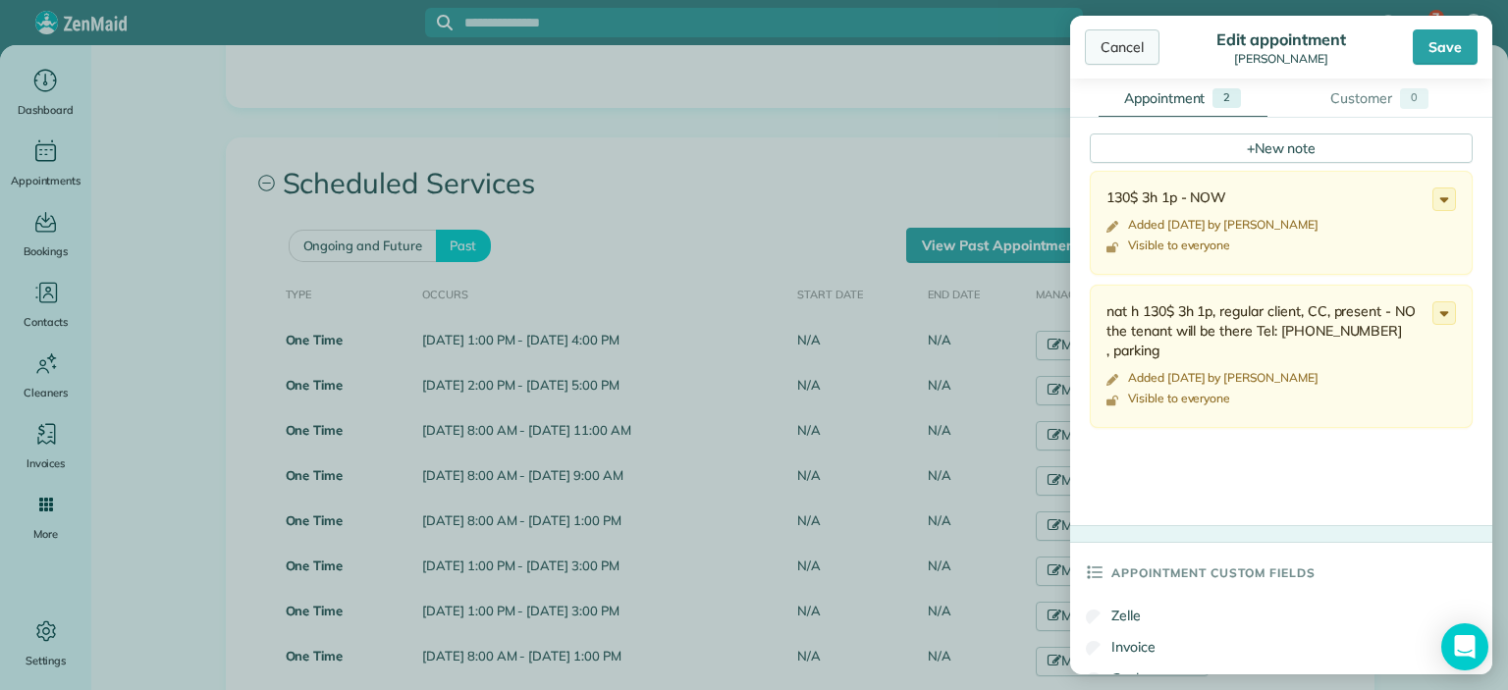
click at [1108, 41] on div "Cancel" at bounding box center [1122, 46] width 75 height 35
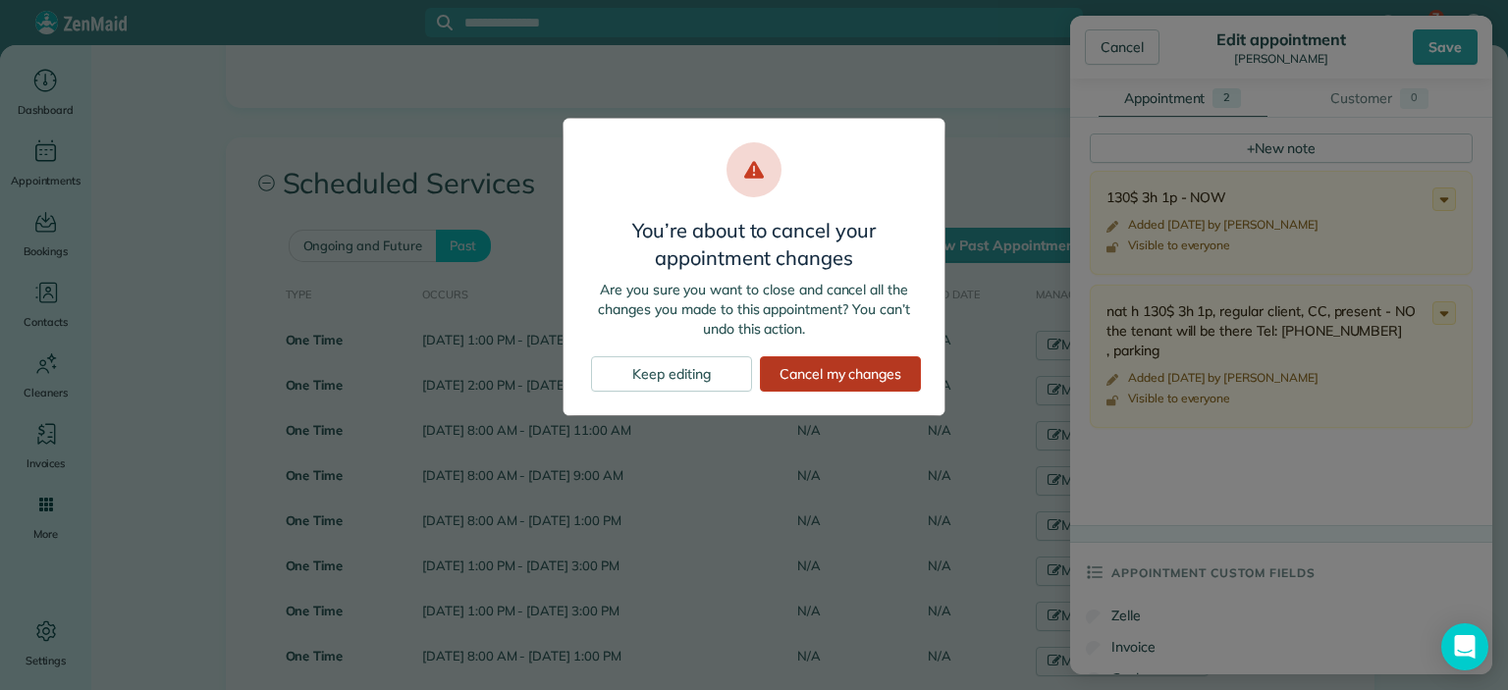
click at [845, 372] on div "Cancel my changes" at bounding box center [840, 373] width 161 height 35
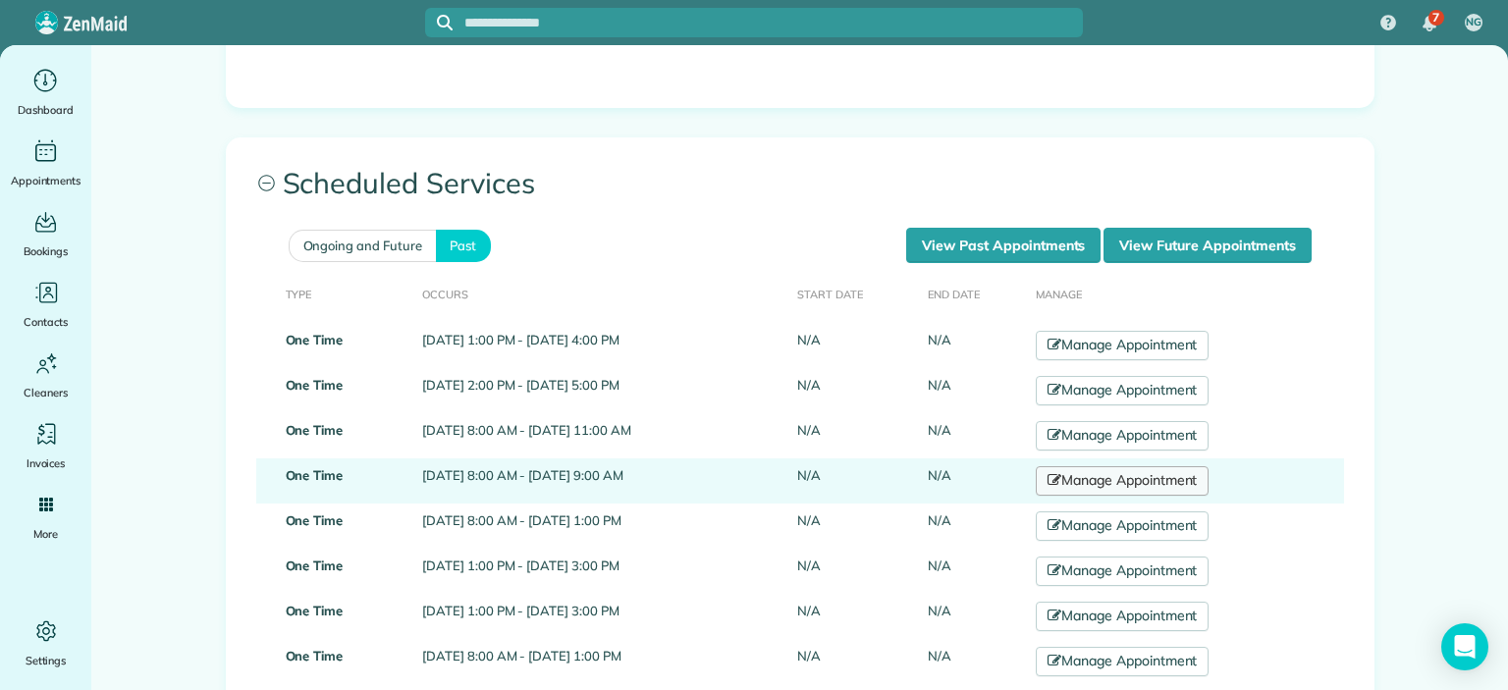
click at [1164, 481] on link "Manage Appointment" at bounding box center [1122, 480] width 173 height 29
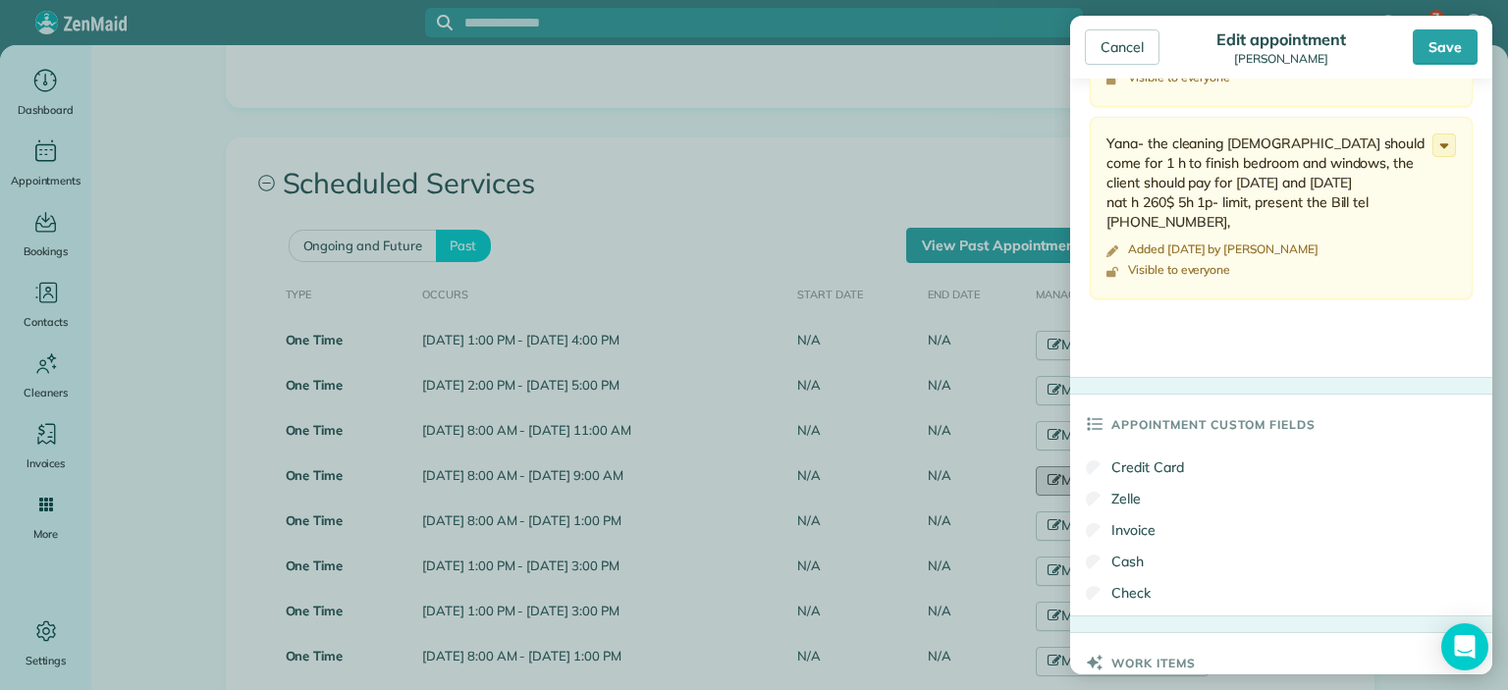
scroll to position [982, 0]
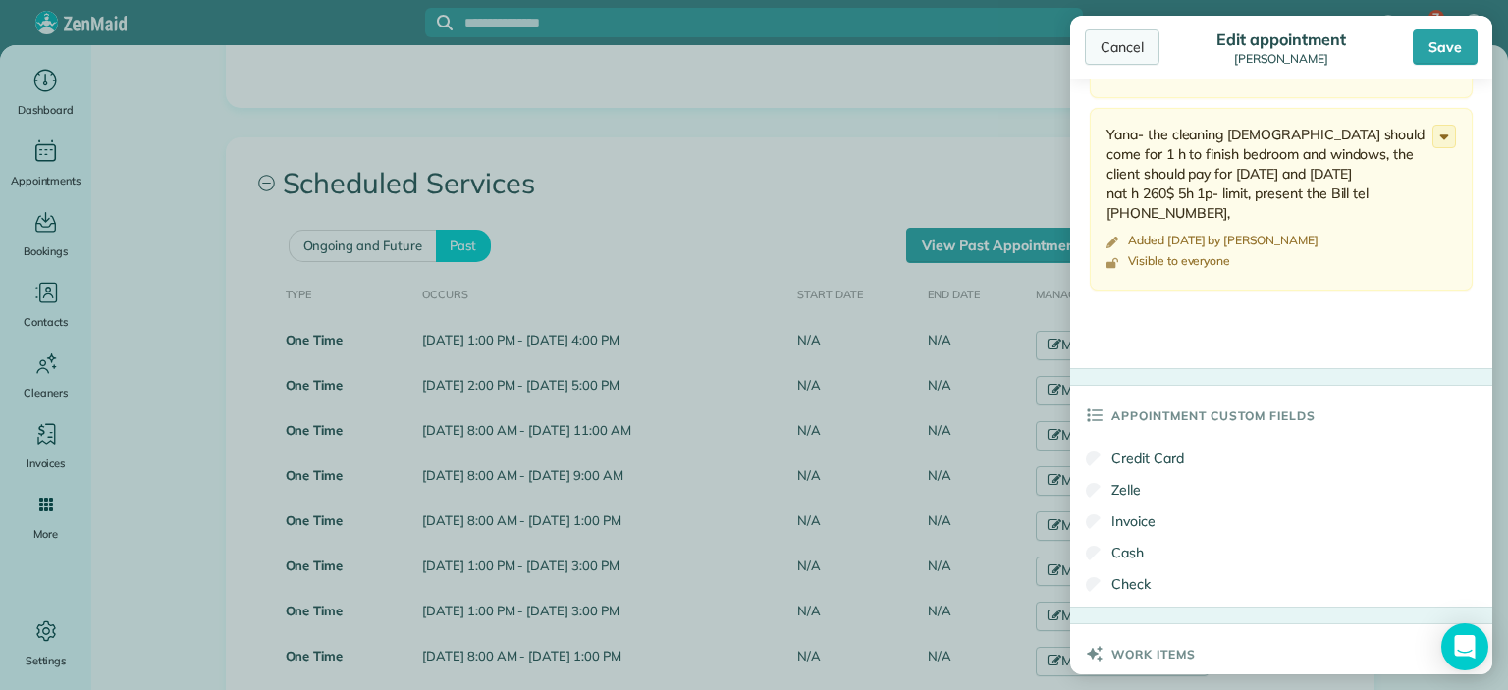
click at [1122, 34] on div "Cancel" at bounding box center [1122, 46] width 75 height 35
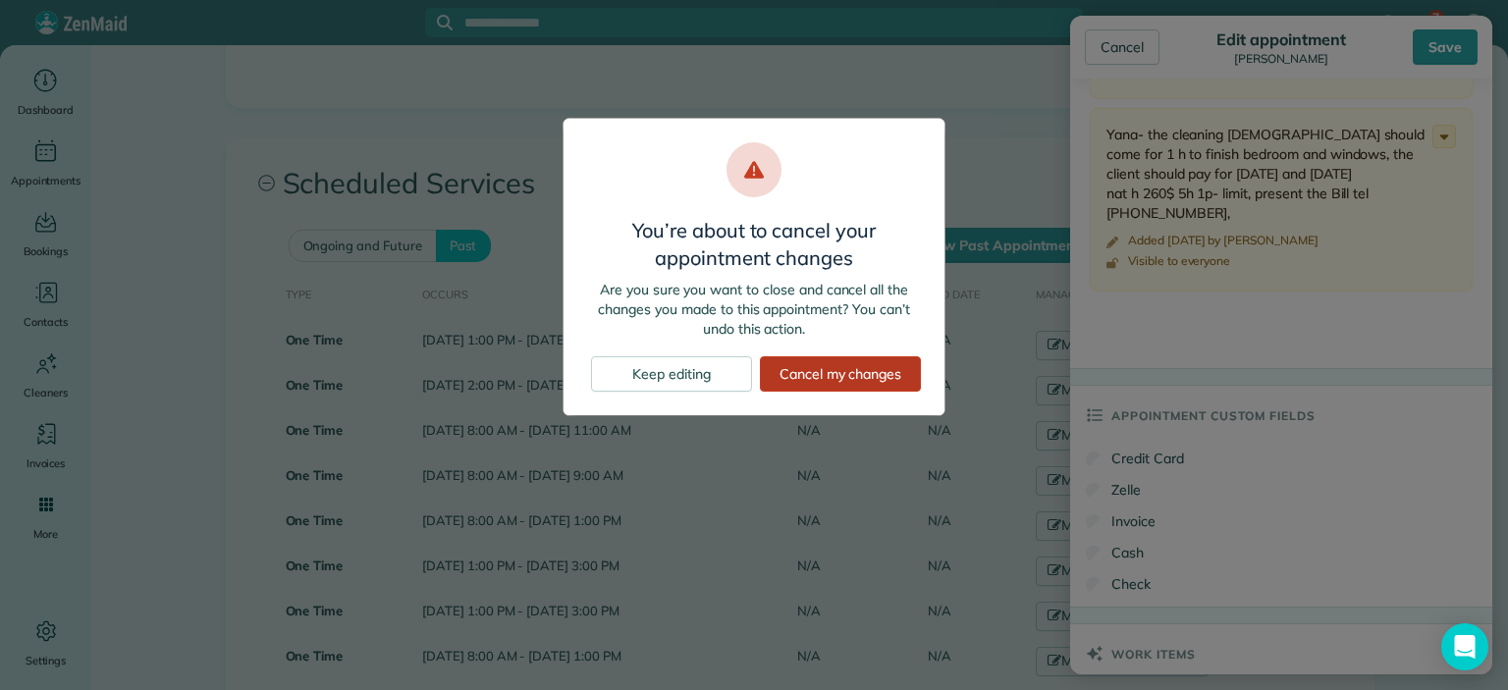
click at [842, 377] on div "Cancel my changes" at bounding box center [840, 373] width 161 height 35
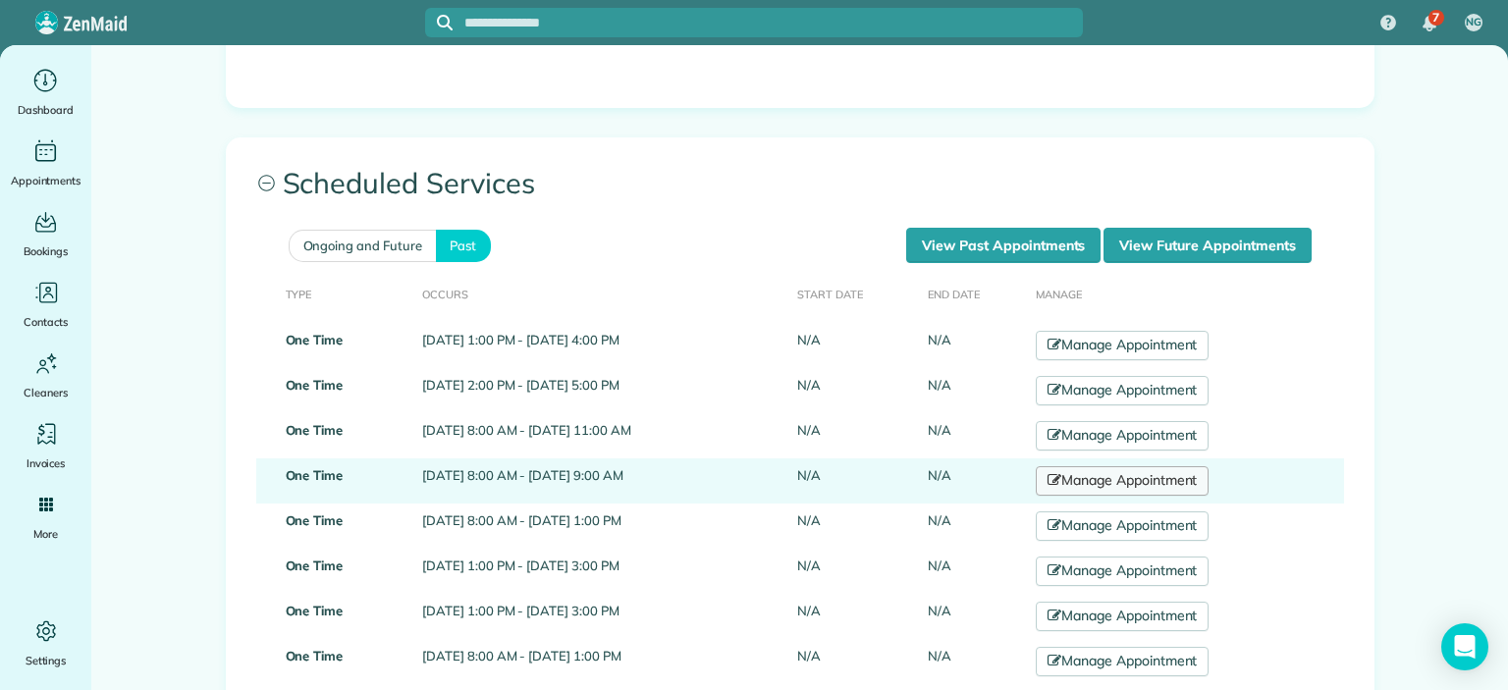
click at [1172, 482] on link "Manage Appointment" at bounding box center [1122, 480] width 173 height 29
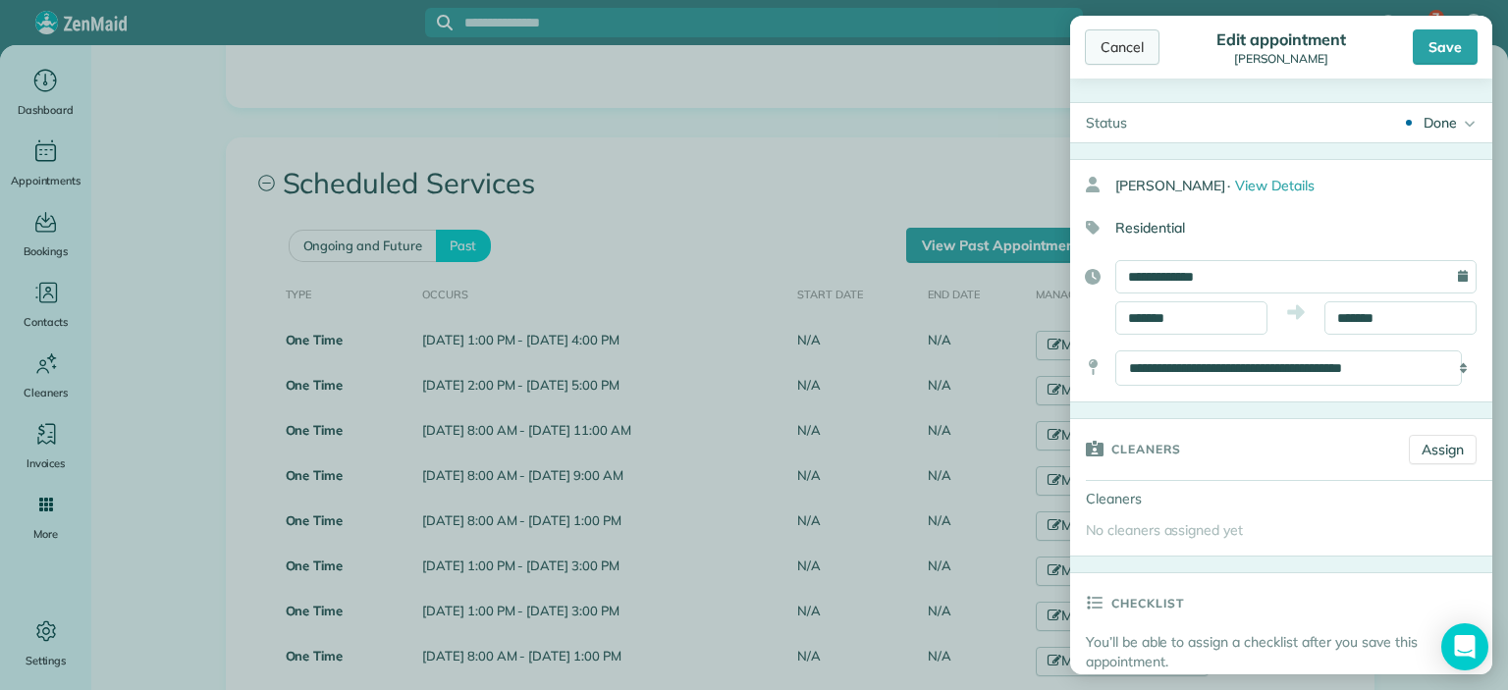
click at [1116, 37] on div "Cancel" at bounding box center [1122, 46] width 75 height 35
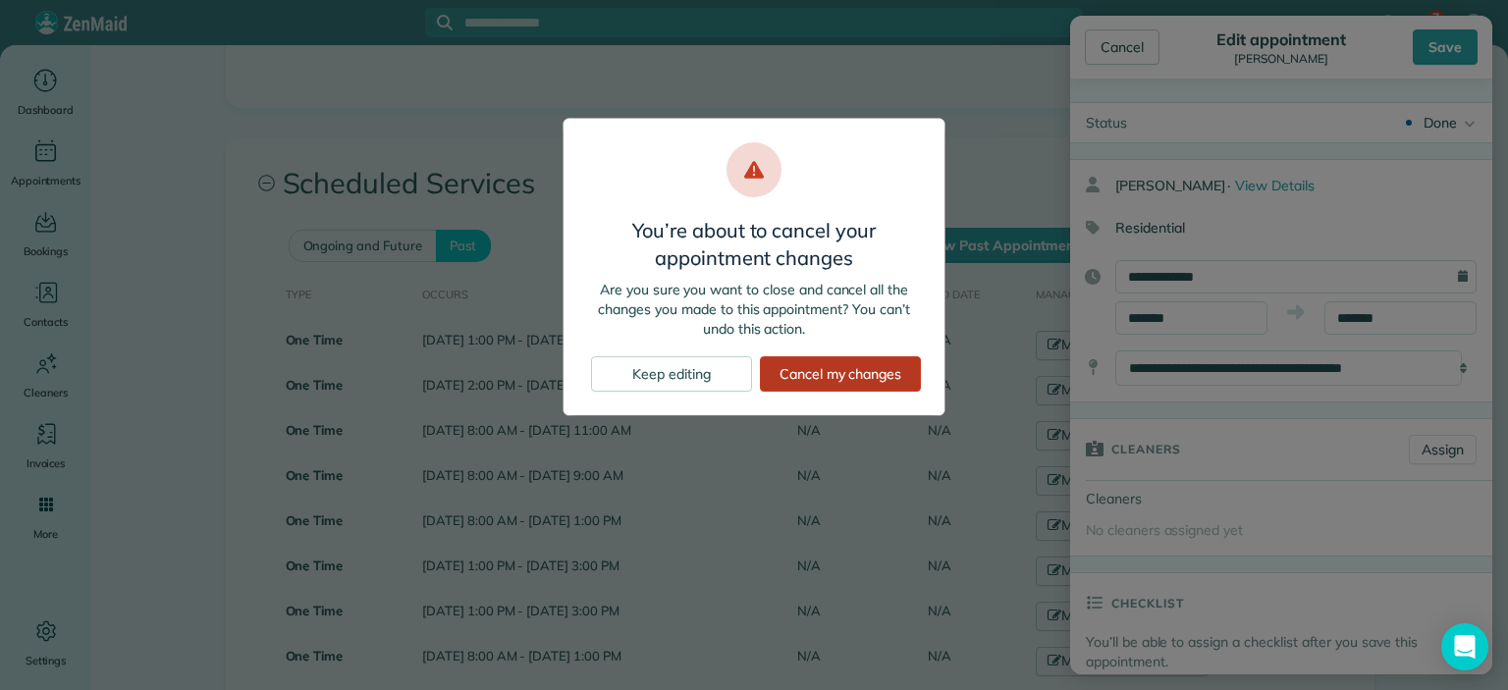
click at [828, 370] on div "Cancel my changes" at bounding box center [840, 373] width 161 height 35
